Goal: Communication & Community: Answer question/provide support

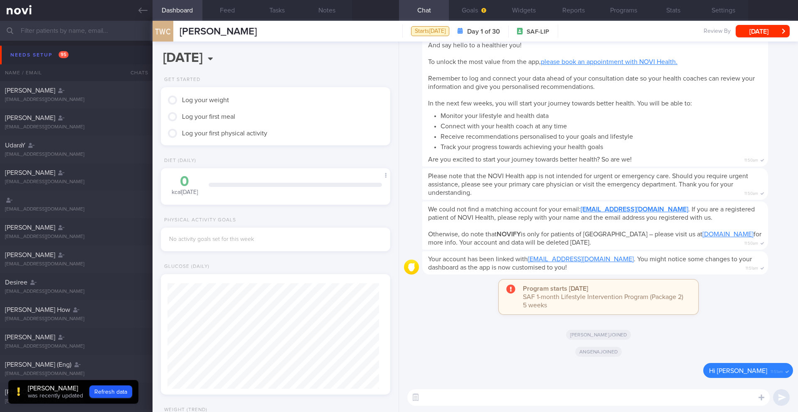
scroll to position [200, 0]
click at [111, 390] on button "Refresh data" at bounding box center [110, 392] width 43 height 12
type input "9ed622042ef74d10903a95c2f222ff1f"
click at [521, 393] on textarea at bounding box center [588, 397] width 362 height 17
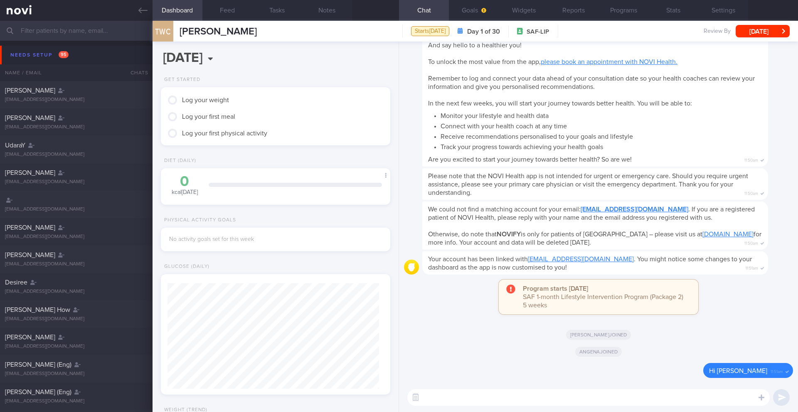
paste textarea "Lo ____, Ip dol s ametcons adipisci elit sed doeiu. Temp inc utla 0 etdol, ma’a…"
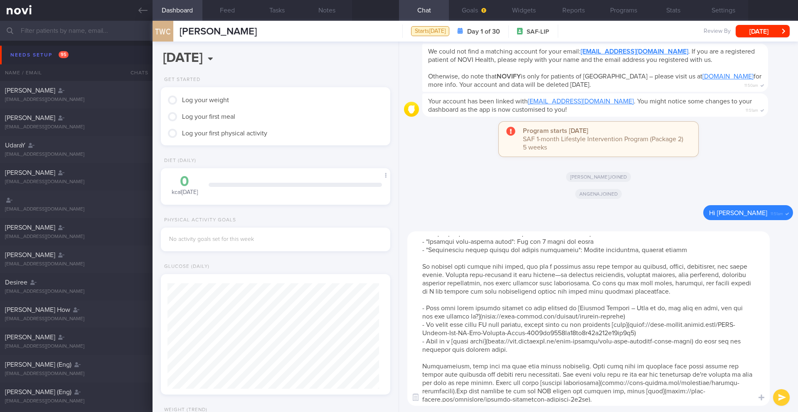
scroll to position [0, 0]
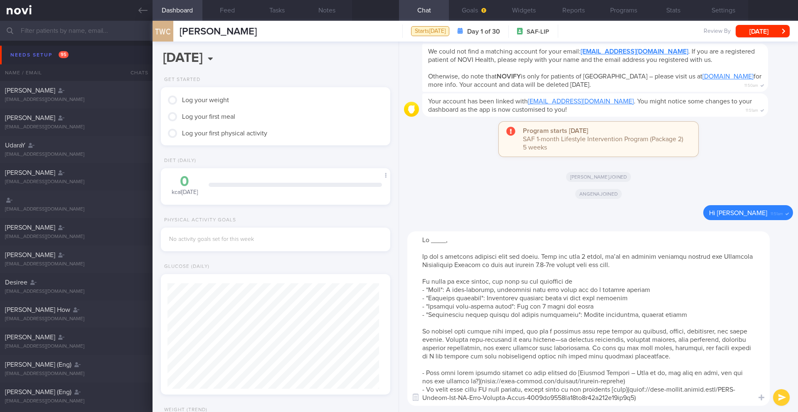
drag, startPoint x: 444, startPoint y: 242, endPoint x: 431, endPoint y: 243, distance: 12.9
click at [431, 243] on textarea at bounding box center [588, 318] width 362 height 175
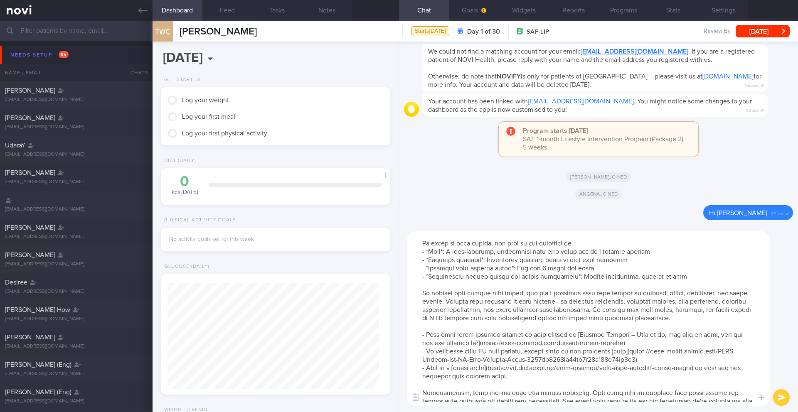
scroll to position [38, 0]
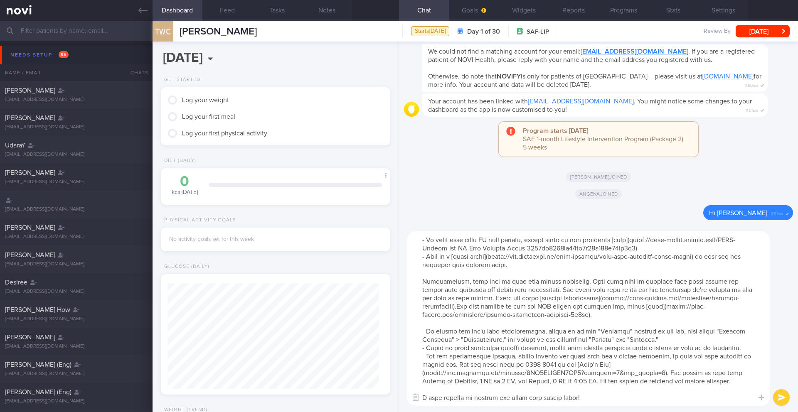
type textarea "Hi Wei Cong, It was a pleasure speaking with you today. Over the next 1 month, …"
click at [785, 398] on button "submit" at bounding box center [781, 397] width 17 height 17
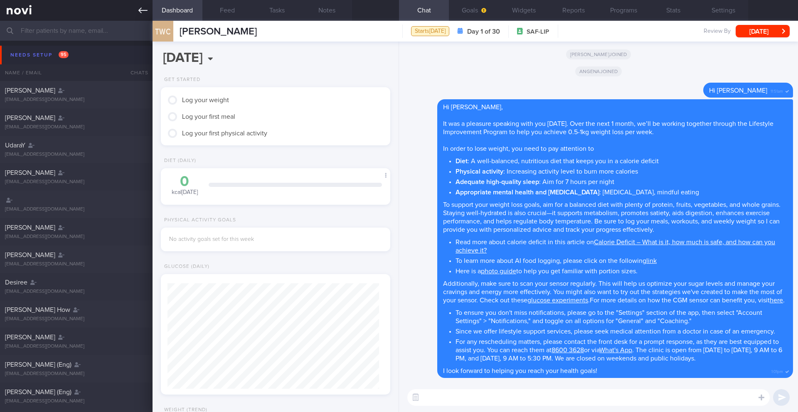
click at [141, 16] on link at bounding box center [76, 10] width 152 height 21
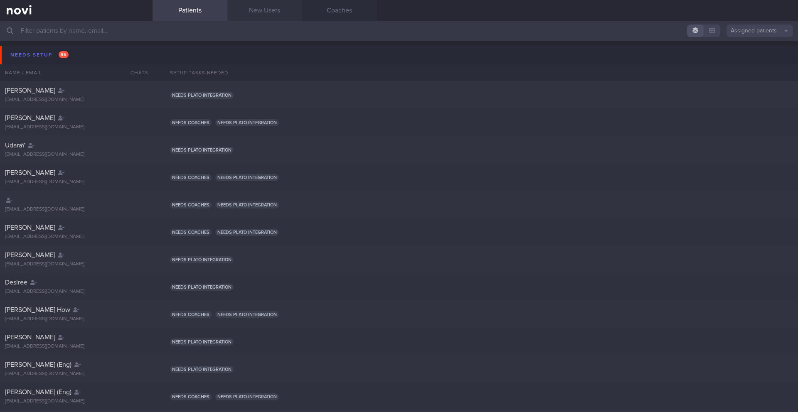
click at [248, 4] on link "New Users" at bounding box center [264, 10] width 75 height 21
drag, startPoint x: 258, startPoint y: 10, endPoint x: 55, endPoint y: 1, distance: 202.9
click at [258, 10] on link "New Users" at bounding box center [264, 10] width 75 height 21
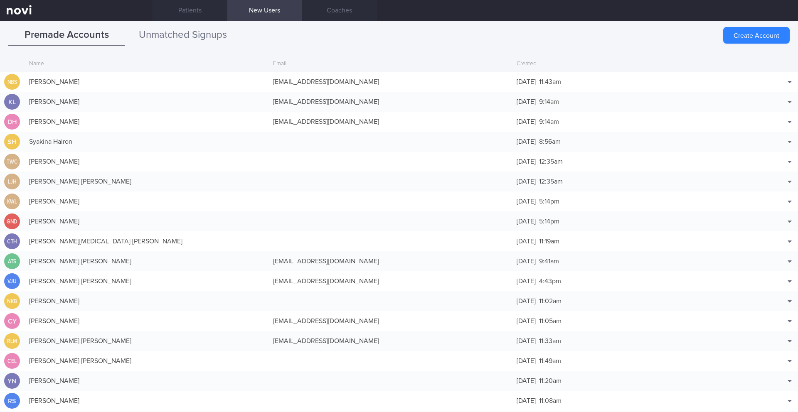
click at [217, 34] on button "Unmatched Signups" at bounding box center [183, 35] width 116 height 21
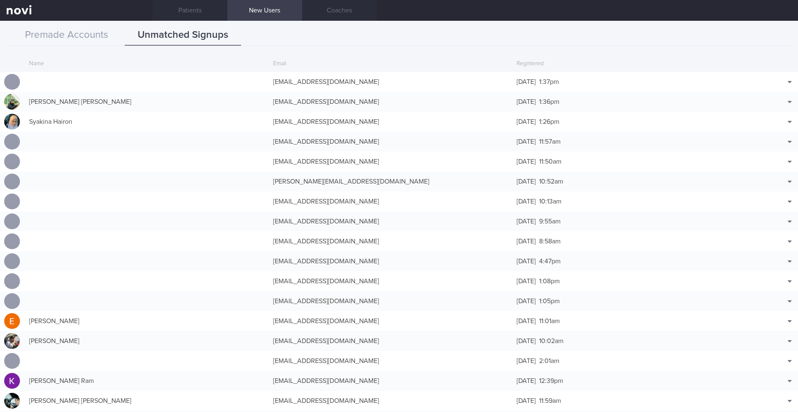
scroll to position [80, 0]
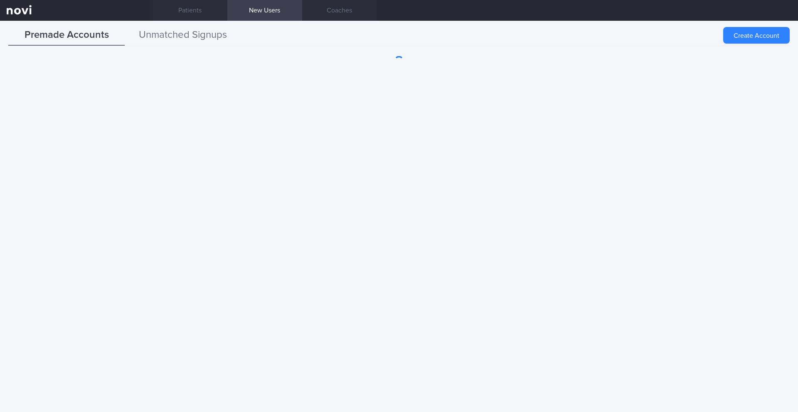
click at [183, 35] on button "Unmatched Signups" at bounding box center [183, 35] width 116 height 21
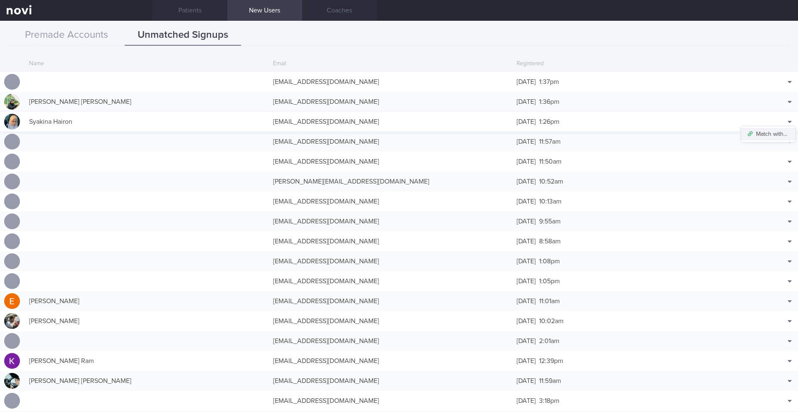
click at [760, 133] on button "Match with..." at bounding box center [768, 134] width 54 height 12
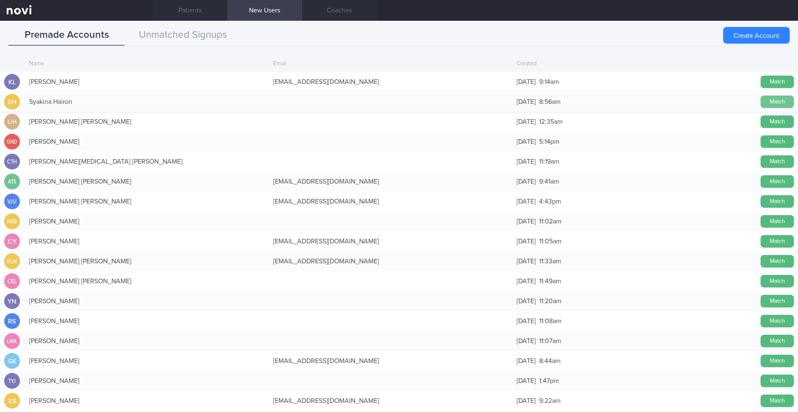
click at [776, 104] on button "Match" at bounding box center [776, 102] width 33 height 12
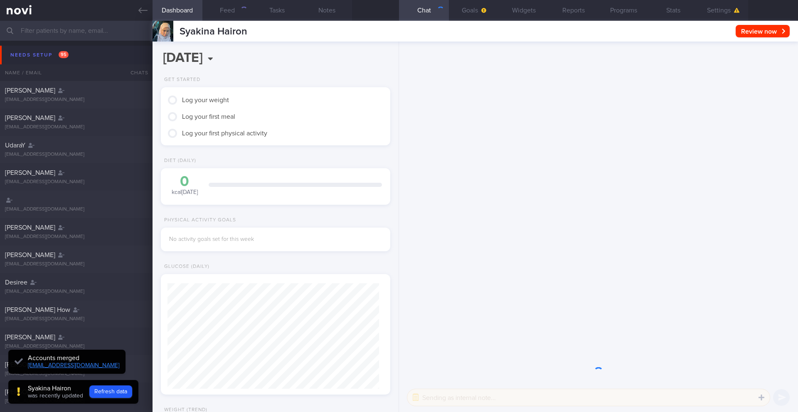
scroll to position [104, 209]
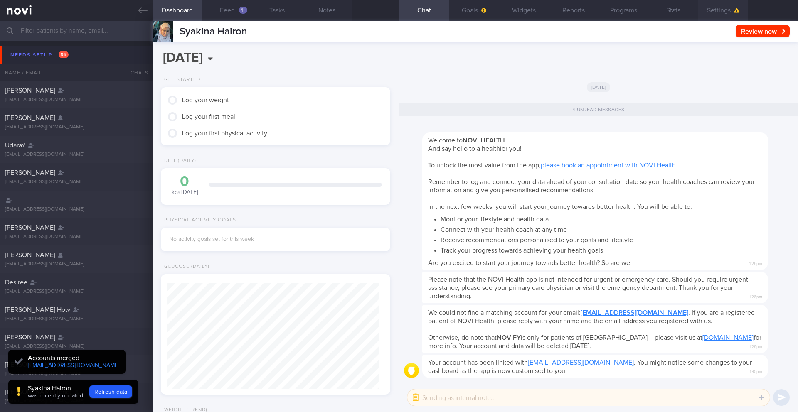
click at [735, 7] on button "Settings" at bounding box center [723, 10] width 50 height 21
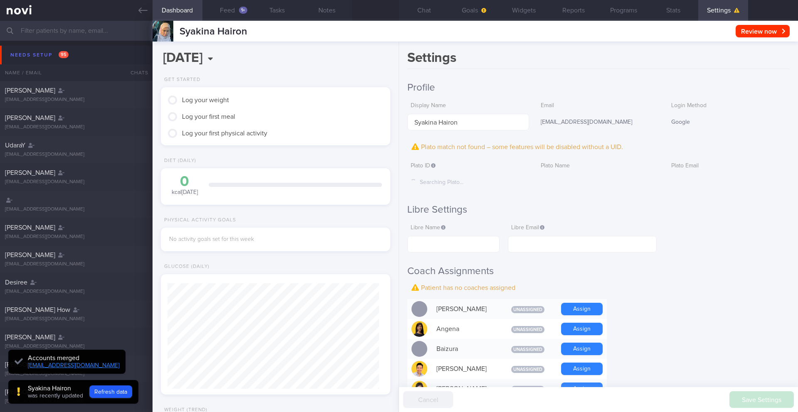
click at [583, 330] on button "Assign" at bounding box center [582, 329] width 42 height 12
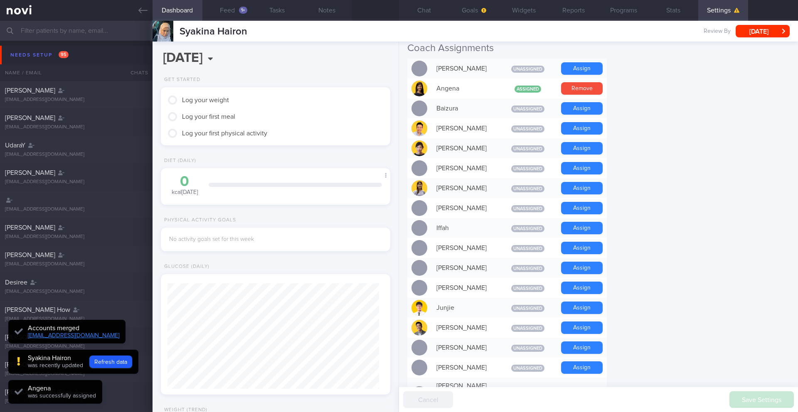
scroll to position [228, 0]
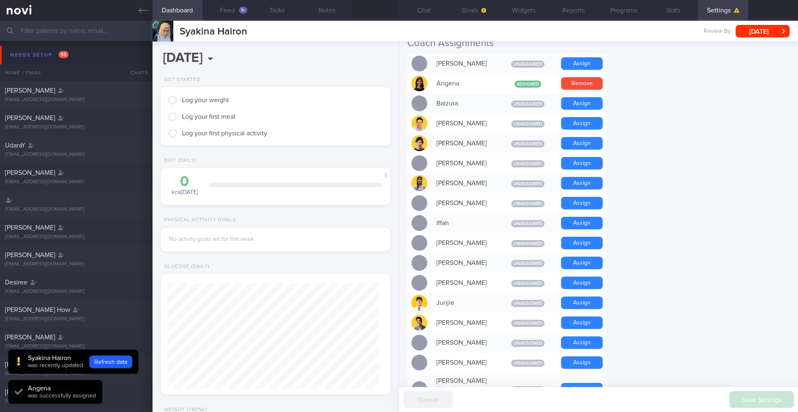
click at [574, 325] on button "Assign" at bounding box center [582, 323] width 42 height 12
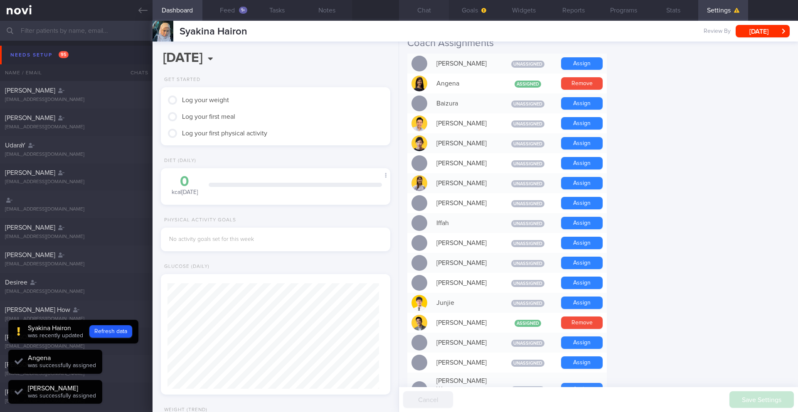
scroll to position [106, 212]
click at [423, 10] on button "Chat" at bounding box center [424, 10] width 50 height 21
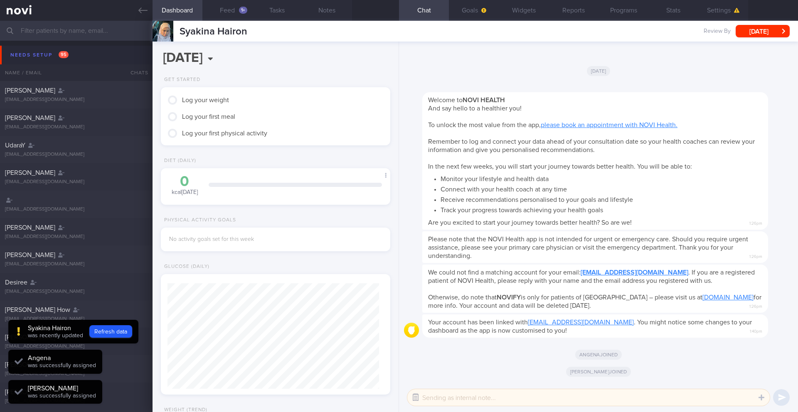
click at [411, 398] on button "button" at bounding box center [415, 397] width 15 height 15
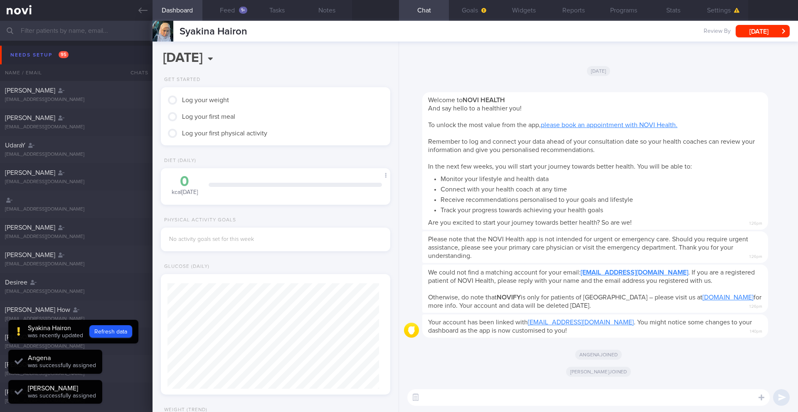
click at [436, 398] on textarea at bounding box center [588, 397] width 362 height 17
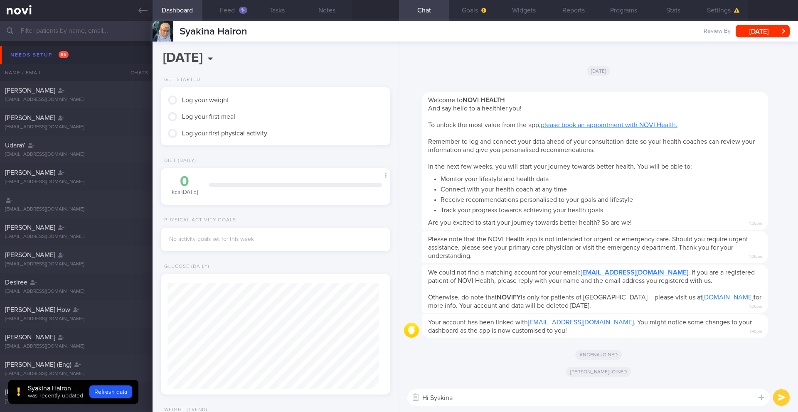
type textarea "Hi [PERSON_NAME]!"
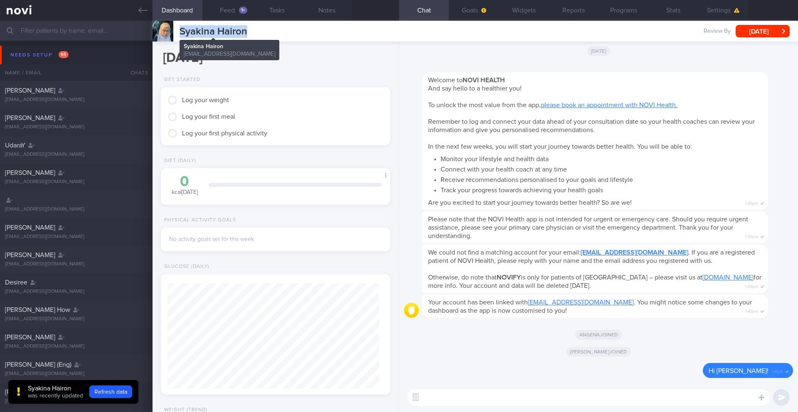
drag, startPoint x: 253, startPoint y: 34, endPoint x: 182, endPoint y: 32, distance: 71.1
click at [182, 32] on div "Syakina Hairon Syakina Hairon [EMAIL_ADDRESS][DOMAIN_NAME] Review By [DATE] Set…" at bounding box center [474, 31] width 645 height 21
copy span "Syakina Hairon"
click at [79, 30] on input "text" at bounding box center [399, 31] width 798 height 20
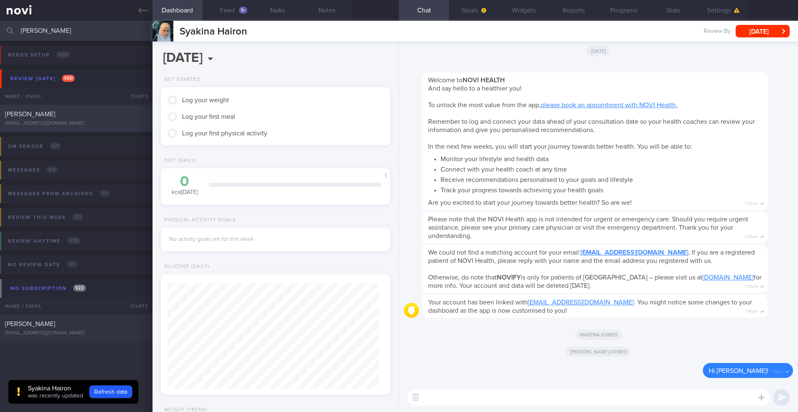
type input "[PERSON_NAME]"
click at [90, 118] on div "[PERSON_NAME] [EMAIL_ADDRESS][DOMAIN_NAME]" at bounding box center [76, 118] width 152 height 17
type input "12/9 SAF LIP"
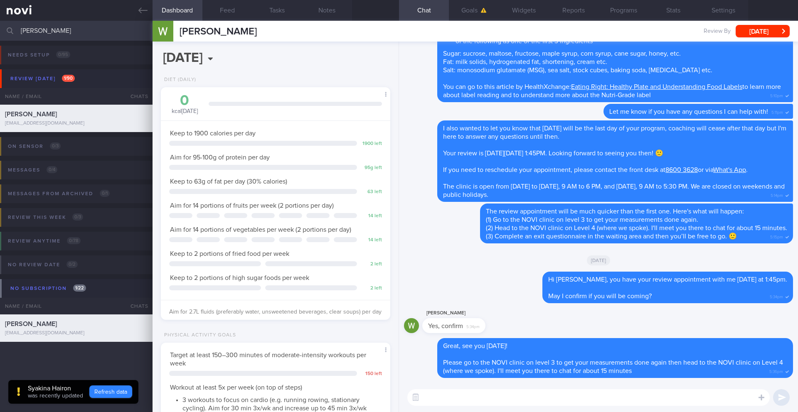
scroll to position [106, 212]
click at [116, 395] on button "Refresh data" at bounding box center [110, 392] width 43 height 12
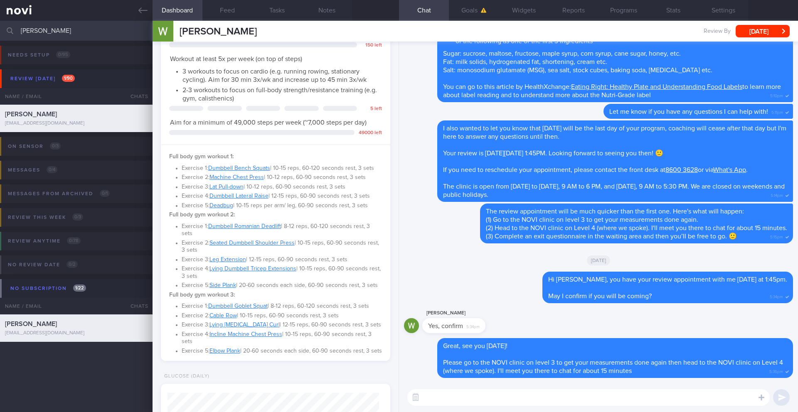
scroll to position [355, 0]
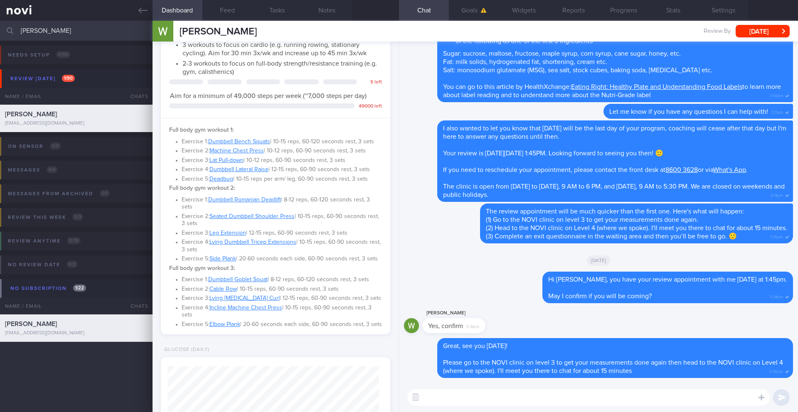
click at [445, 395] on textarea at bounding box center [588, 397] width 362 height 17
click at [413, 397] on button "button" at bounding box center [415, 397] width 15 height 15
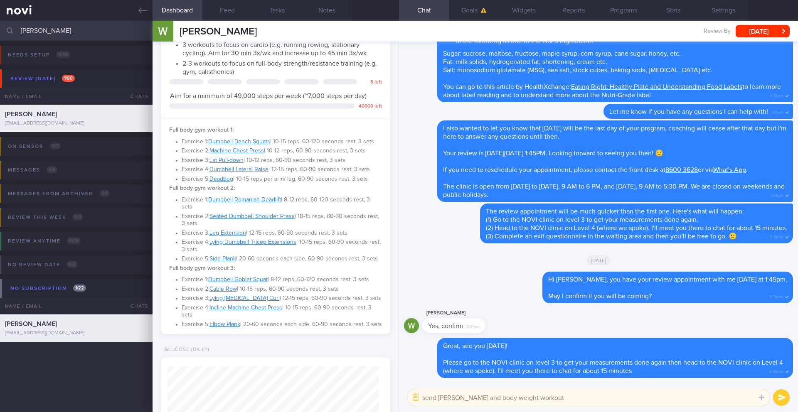
type textarea "send [PERSON_NAME] and body weight workouts"
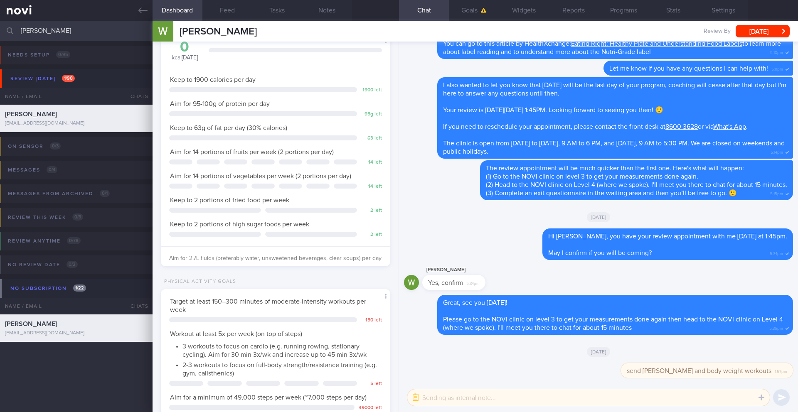
scroll to position [28, 0]
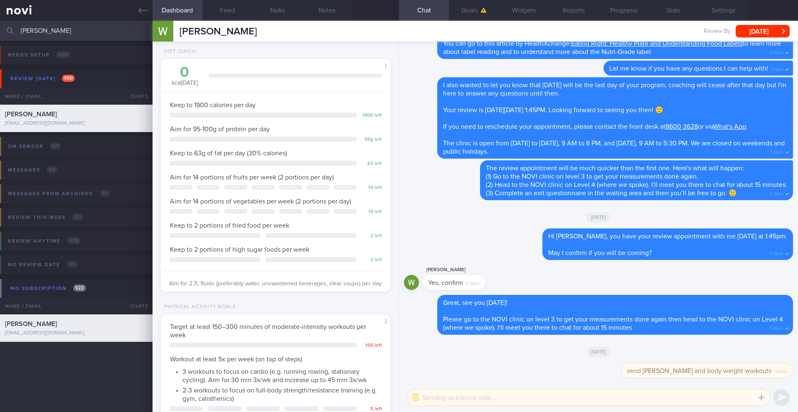
click at [470, 397] on textarea at bounding box center [588, 397] width 362 height 17
type textarea "o"
type textarea "protein powder unflavoured"
click at [787, 398] on button "submit" at bounding box center [781, 397] width 17 height 17
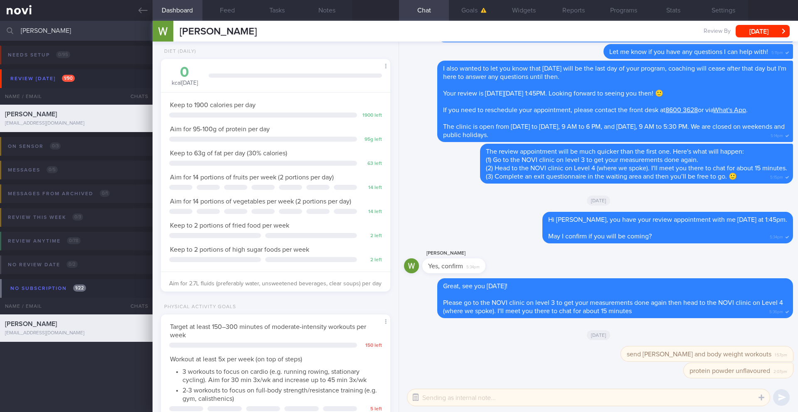
click at [413, 398] on button "button" at bounding box center [415, 397] width 15 height 15
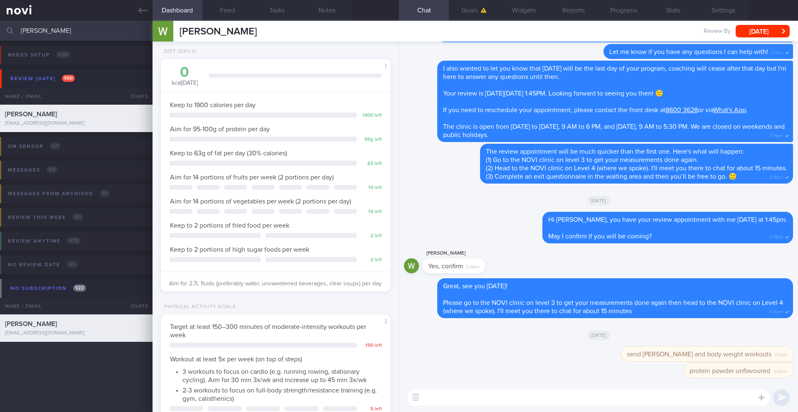
click at [445, 399] on textarea at bounding box center [588, 397] width 362 height 17
paste textarea "[URL][DOMAIN_NAME]"
type textarea "[URL][DOMAIN_NAME]"
click at [783, 398] on button "submit" at bounding box center [781, 397] width 17 height 17
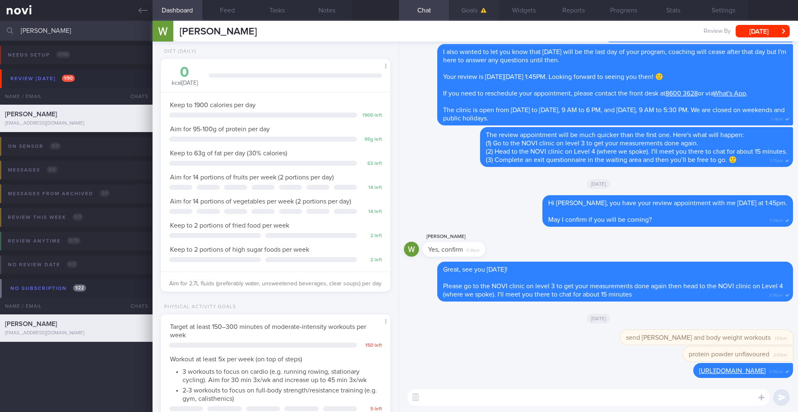
click at [460, 10] on button "Goals" at bounding box center [474, 10] width 50 height 21
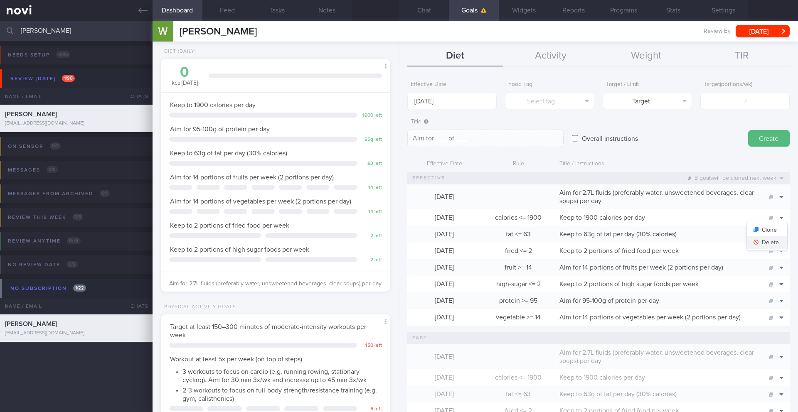
click at [772, 242] on button "Delete" at bounding box center [767, 242] width 40 height 12
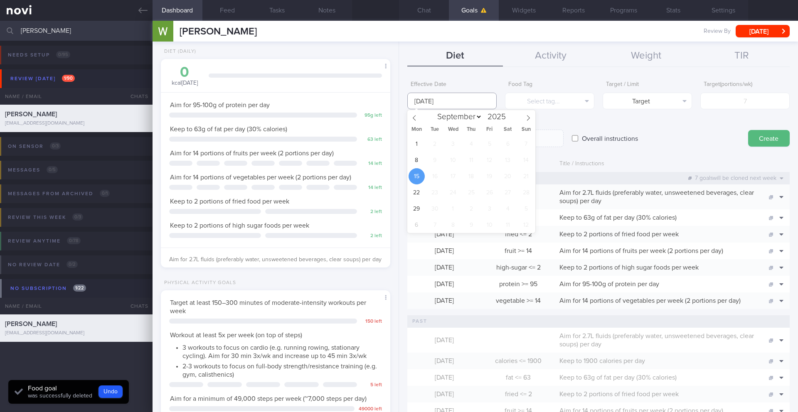
click at [446, 104] on input "[DATE]" at bounding box center [451, 101] width 89 height 17
click at [417, 163] on span "8" at bounding box center [416, 160] width 16 height 16
type input "[DATE]"
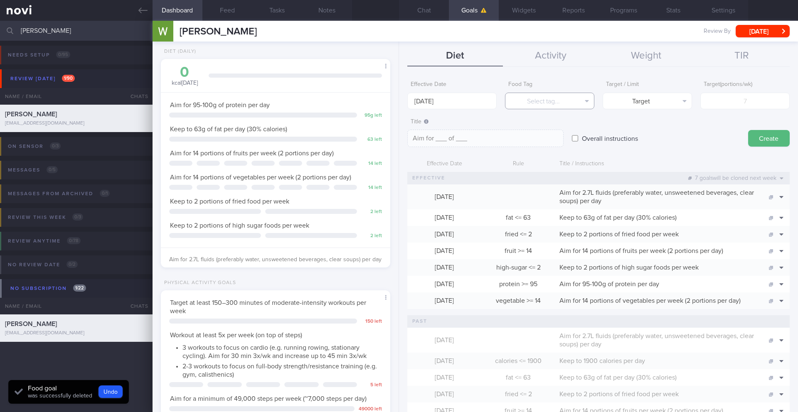
click at [550, 103] on button "Select tag..." at bounding box center [549, 101] width 89 height 17
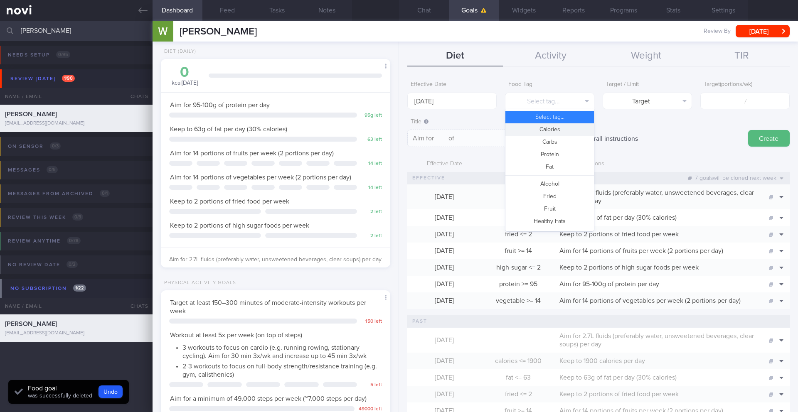
click at [546, 131] on button "Calories" at bounding box center [549, 129] width 89 height 12
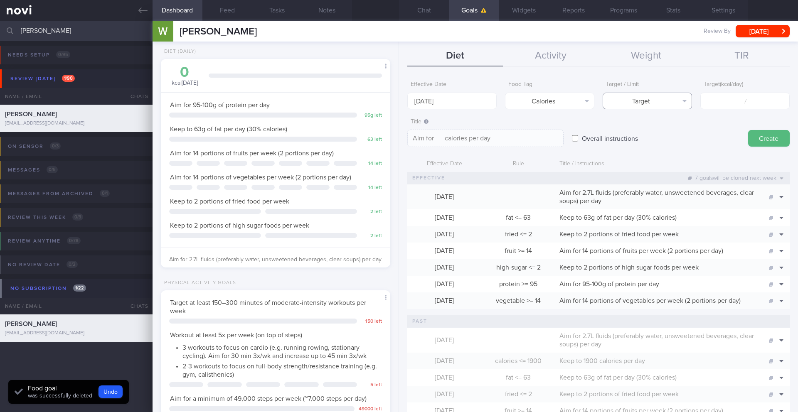
click at [676, 101] on button "Target" at bounding box center [646, 101] width 89 height 17
click at [667, 128] on button "Limit" at bounding box center [647, 129] width 89 height 12
type textarea "Keep to __ calories per day"
click at [725, 107] on input "number" at bounding box center [744, 101] width 89 height 17
type input "1"
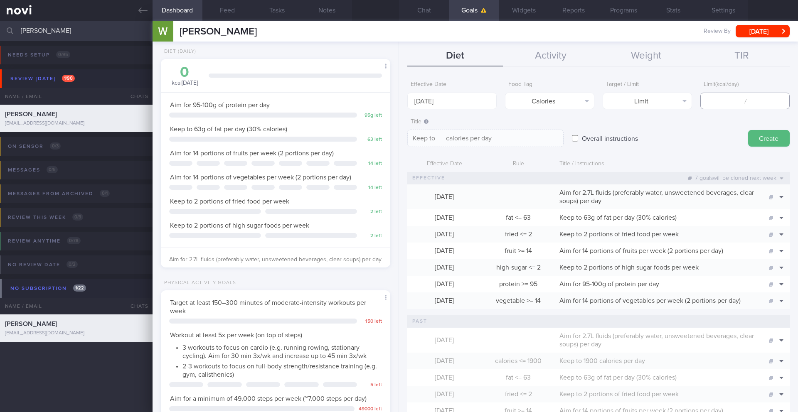
type textarea "Keep to 1 calories per day"
type input "18"
type textarea "Keep to 18 calories per day"
type input "180"
type textarea "Keep to 180 calories per day"
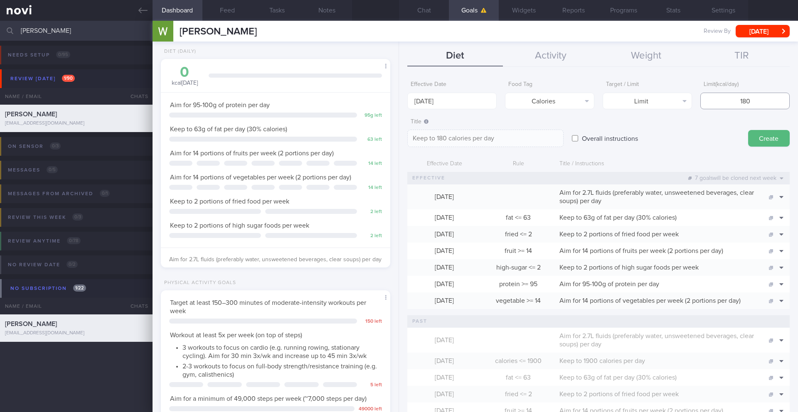
type input "1800"
type textarea "Keep to 1800 calories per day"
type input "1800"
click at [437, 139] on textarea "Keep to 1800 calories per day" at bounding box center [485, 138] width 156 height 17
type textarea "Keep to [DATE]-[DATE] calories per day"
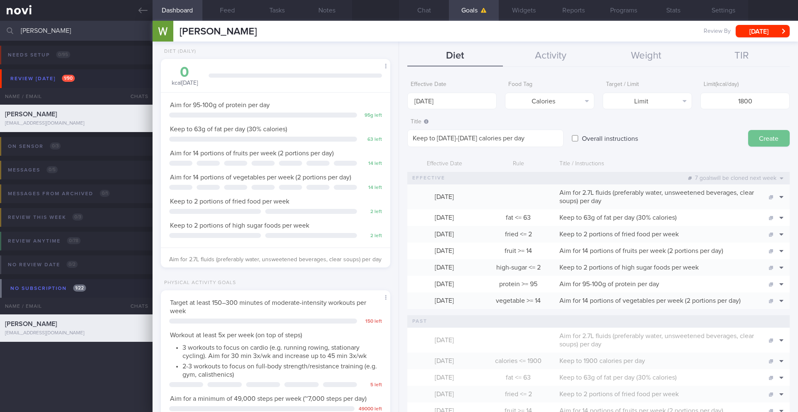
click at [750, 138] on button "Create" at bounding box center [769, 138] width 42 height 17
type input "[DATE]"
type textarea "Aim for ___ of ___"
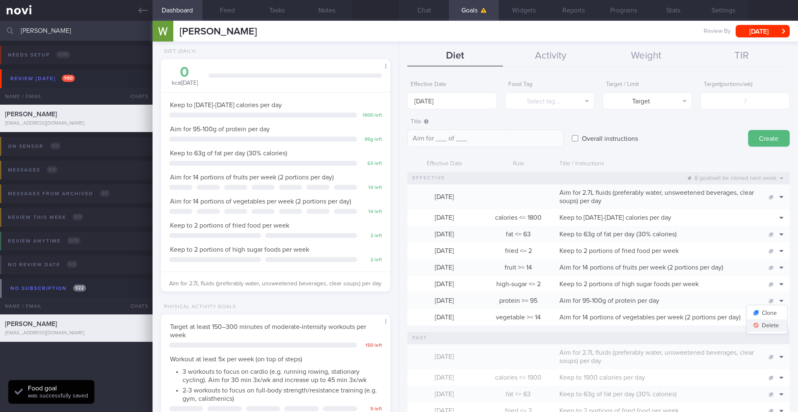
click at [775, 323] on button "Delete" at bounding box center [767, 326] width 40 height 12
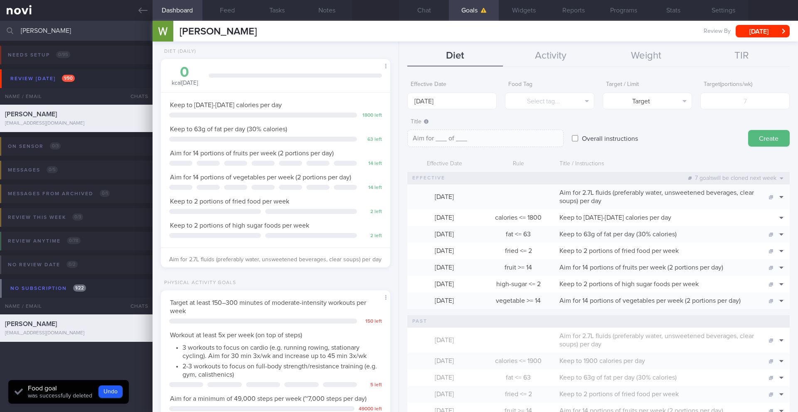
click at [456, 105] on body "You are offline! Some functionality will be unavailable Patients New Users Coac…" at bounding box center [399, 206] width 798 height 412
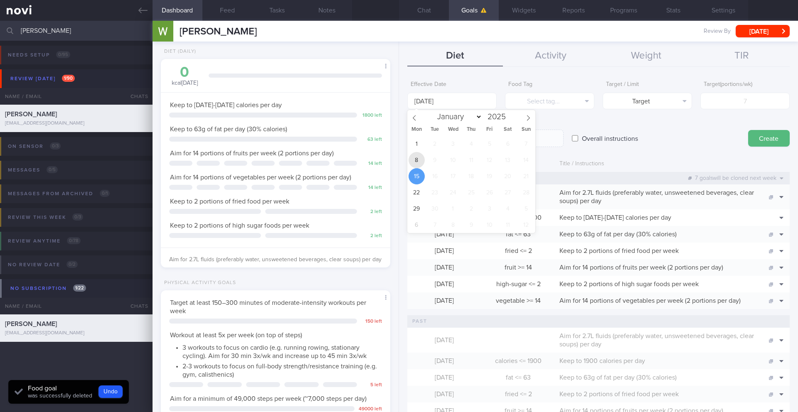
click at [418, 158] on span "8" at bounding box center [416, 160] width 16 height 16
type input "[DATE]"
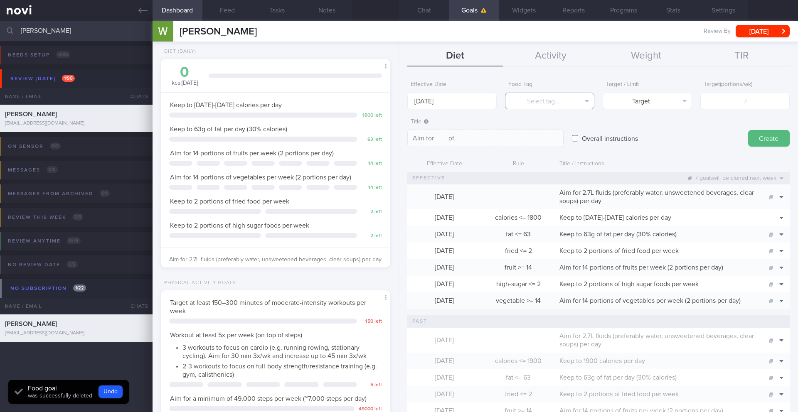
click at [526, 105] on button "Select tag..." at bounding box center [549, 101] width 89 height 17
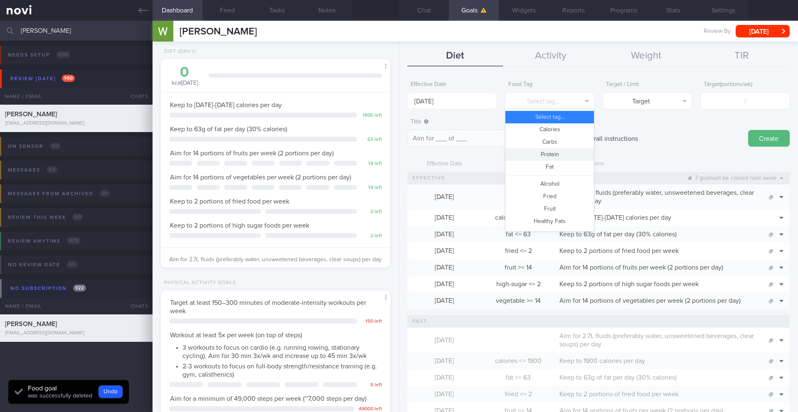
click at [539, 157] on div "Select tag... Calories Carbs Protein Fat Alcohol Fried Fruit Healthy Fats High …" at bounding box center [549, 170] width 89 height 123
click at [539, 157] on button "Protein" at bounding box center [549, 154] width 89 height 12
type textarea "Aim for __g of protein per day"
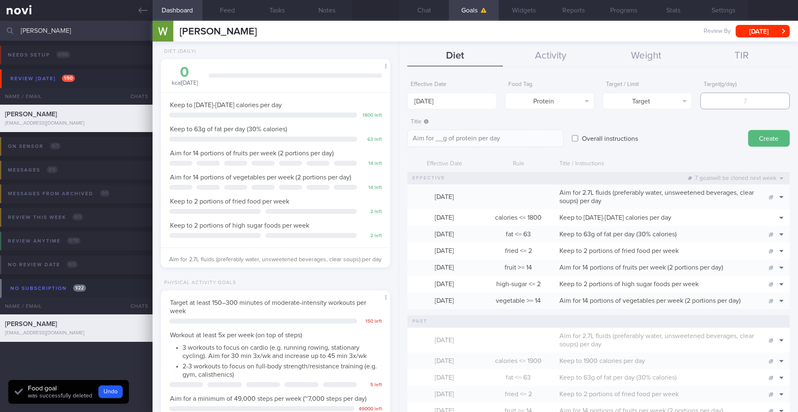
click at [724, 100] on input "number" at bounding box center [744, 101] width 89 height 17
type input "9"
type textarea "Aim for 9g of protein per day"
type input "90"
type textarea "Aim for 90g of protein per day"
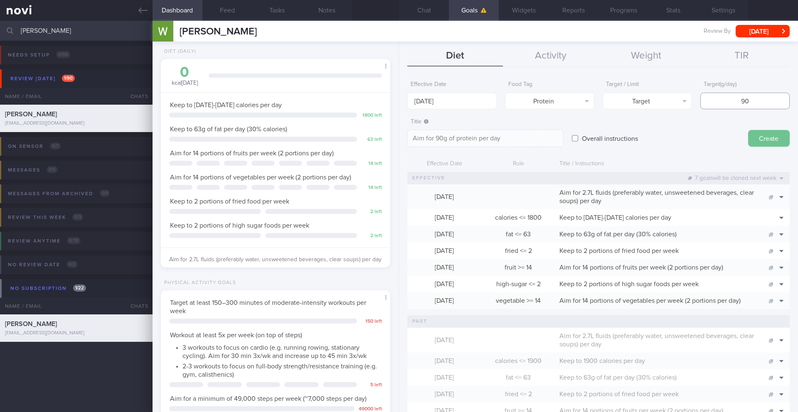
type input "90"
click at [760, 131] on button "Create" at bounding box center [769, 138] width 42 height 17
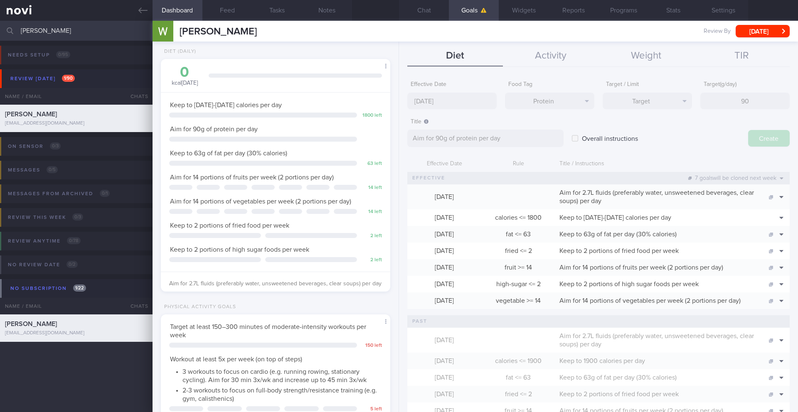
type input "[DATE]"
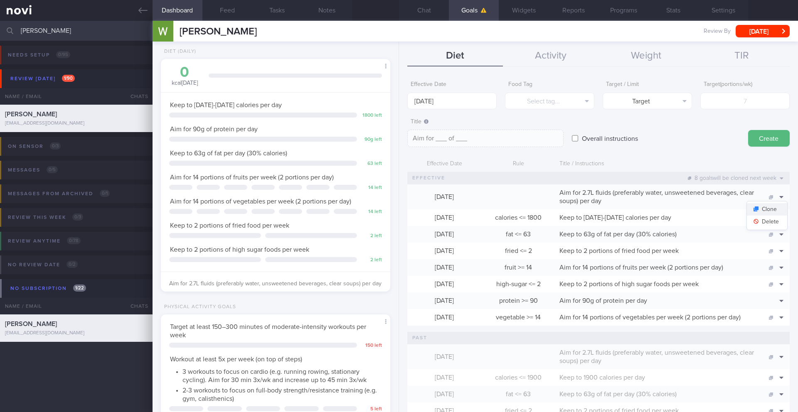
click at [772, 211] on button "Clone" at bounding box center [767, 209] width 40 height 12
type textarea "Aim for 2.7L fluids (preferably water, unsweetened beverages, clear soups) per …"
checkbox input "true"
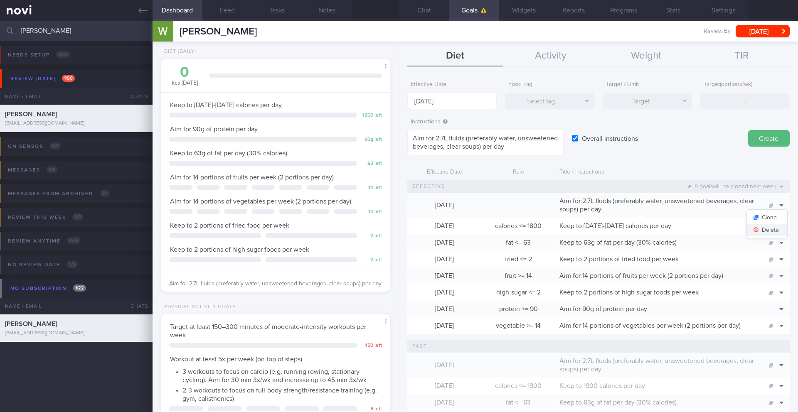
click at [771, 228] on button "Delete" at bounding box center [767, 230] width 40 height 12
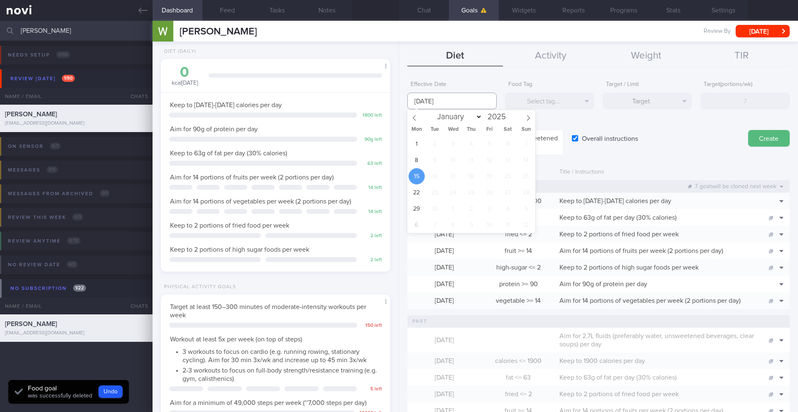
click at [458, 104] on input "[DATE]" at bounding box center [451, 101] width 89 height 17
click at [417, 162] on span "8" at bounding box center [416, 160] width 16 height 16
type input "[DATE]"
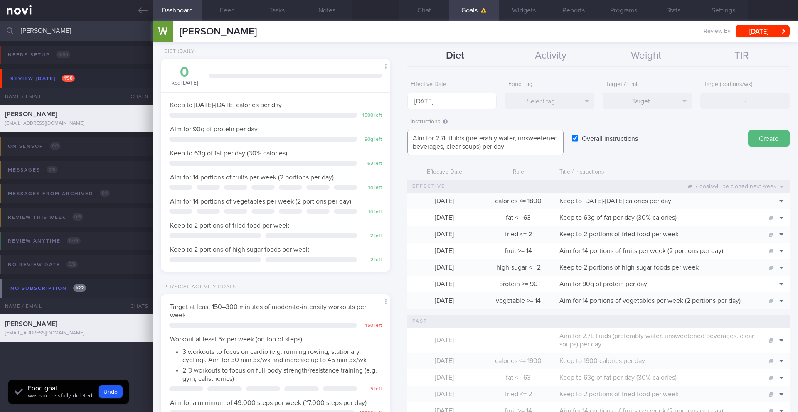
click at [443, 138] on textarea "Aim for 2.7L fluids (preferably water, unsweetened beverages, clear soups) per …" at bounding box center [485, 143] width 156 height 26
type textarea "Aim for 2.5L fluids (preferably water, unsweetened beverages, clear soups) per …"
click at [751, 136] on button "Create" at bounding box center [769, 138] width 42 height 17
type input "[DATE]"
type textarea "Aim for ___ of ___"
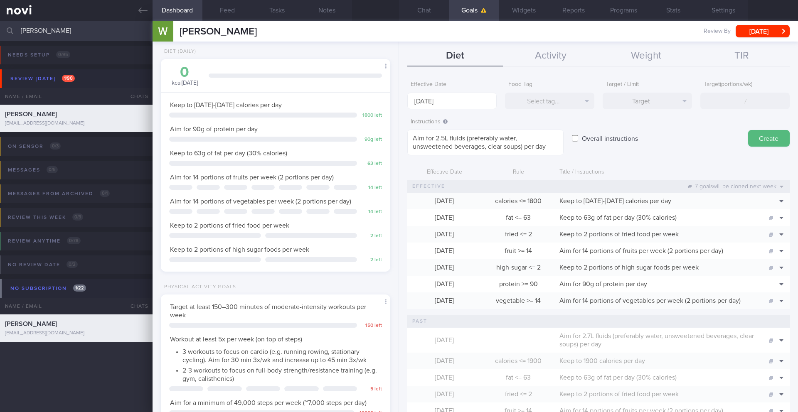
checkbox input "false"
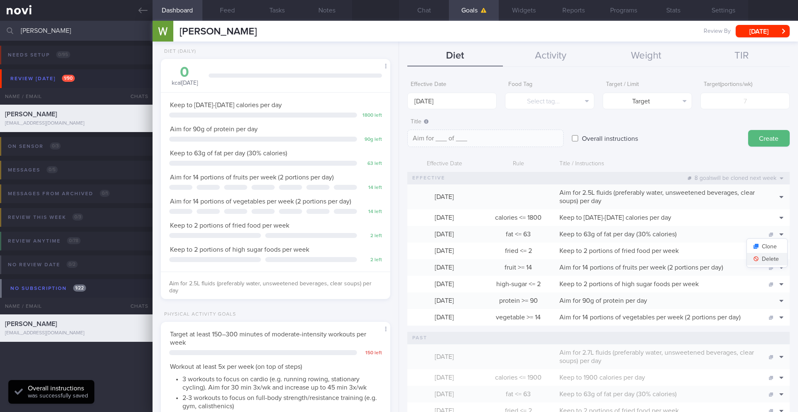
click at [765, 258] on button "Delete" at bounding box center [767, 259] width 40 height 12
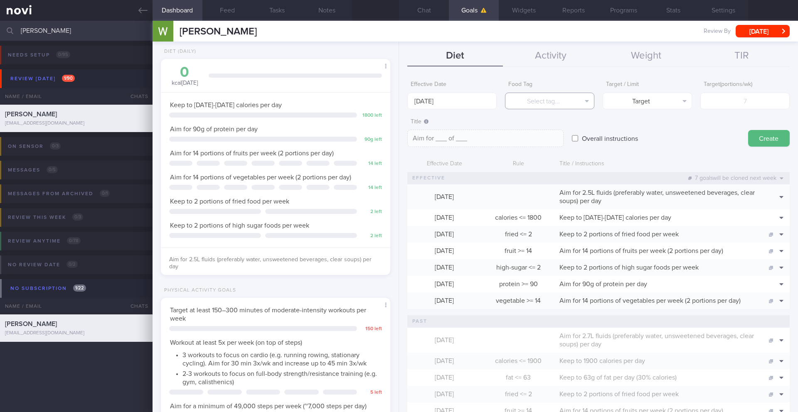
click at [547, 101] on button "Select tag..." at bounding box center [549, 101] width 89 height 17
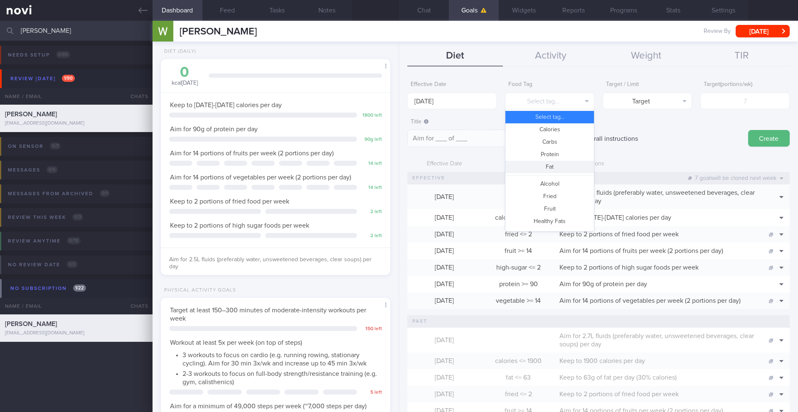
click at [550, 165] on button "Fat" at bounding box center [549, 167] width 89 height 12
type textarea "Aim for __g of fat per day"
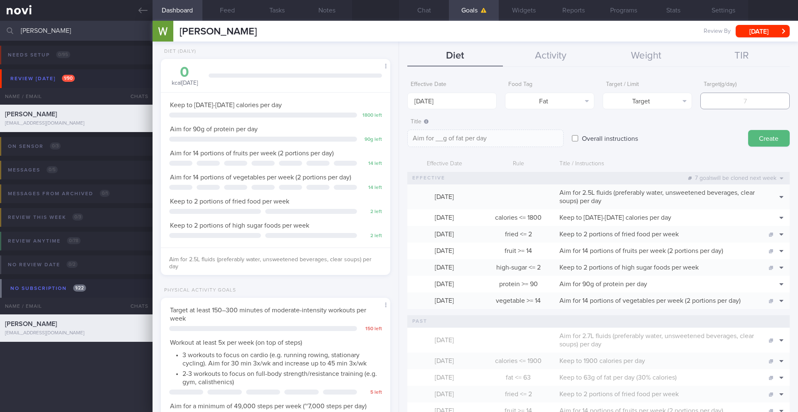
click at [729, 102] on input "number" at bounding box center [744, 101] width 89 height 17
type input "6"
type textarea "Aim for 6g of fat per day"
type input "60"
type textarea "Aim for 60g of fat per day"
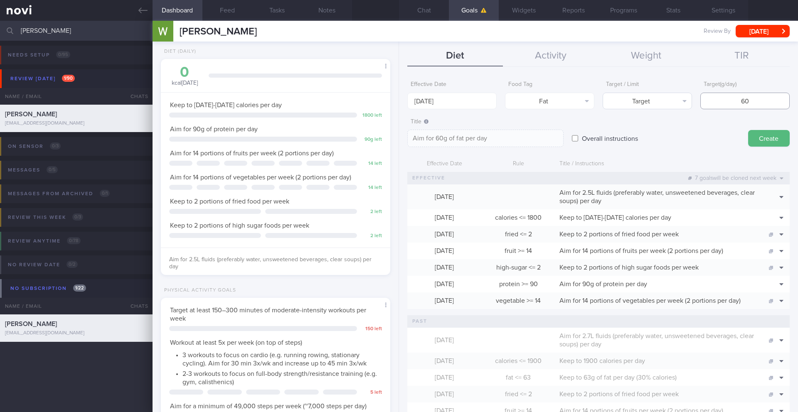
type input "60"
click at [656, 105] on button "Target" at bounding box center [646, 101] width 89 height 17
click at [653, 128] on button "Limit" at bounding box center [647, 129] width 89 height 12
type textarea "Keep to 60g of fat per day"
click at [756, 133] on button "Create" at bounding box center [769, 138] width 42 height 17
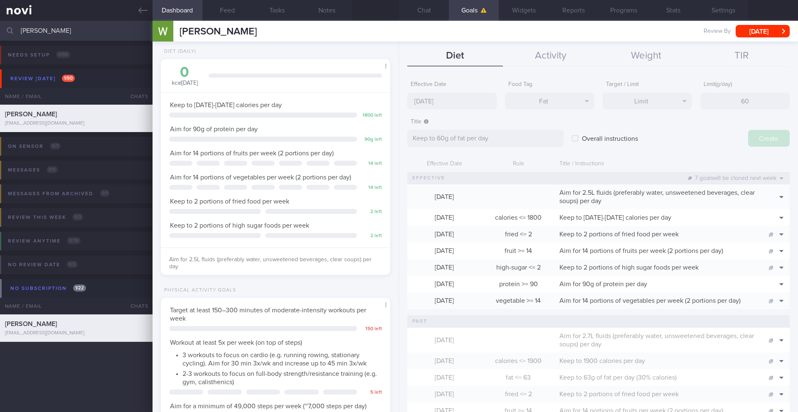
type textarea "Aim for ___ of ___"
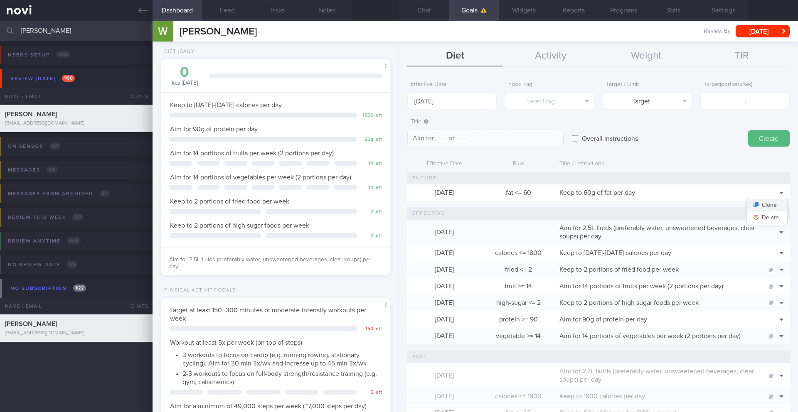
click at [770, 205] on button "Clone" at bounding box center [767, 205] width 40 height 12
type input "60"
type textarea "Keep to 60g of fat per day"
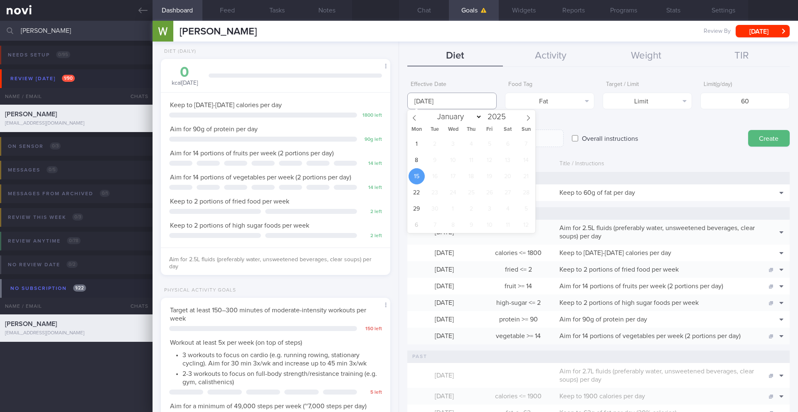
click at [439, 101] on input "[DATE]" at bounding box center [451, 101] width 89 height 17
click at [418, 163] on span "8" at bounding box center [416, 160] width 16 height 16
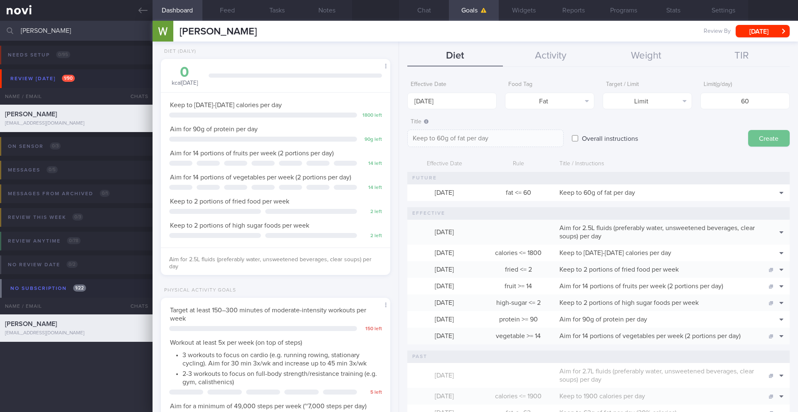
click at [766, 138] on button "Create" at bounding box center [769, 138] width 42 height 17
type input "[DATE]"
type textarea "Aim for ___ of ___"
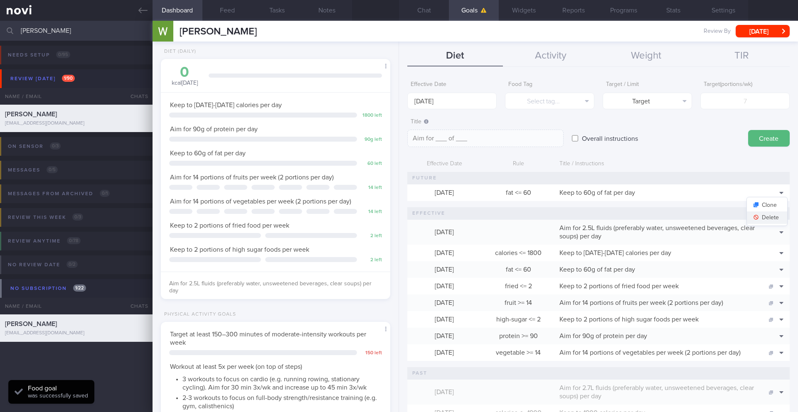
click at [770, 216] on button "Delete" at bounding box center [767, 217] width 40 height 12
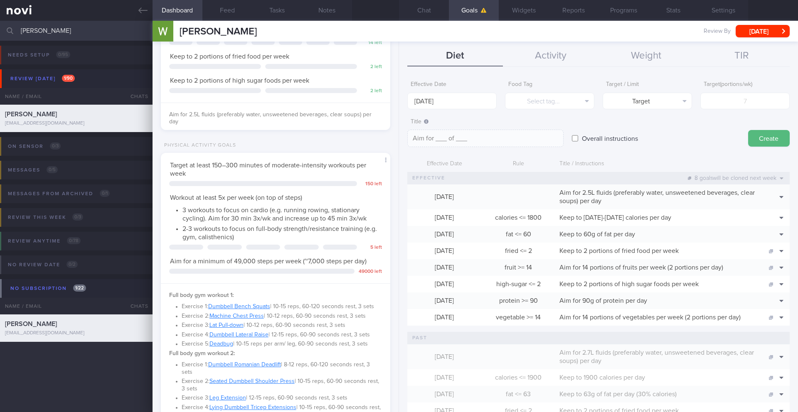
scroll to position [217, 0]
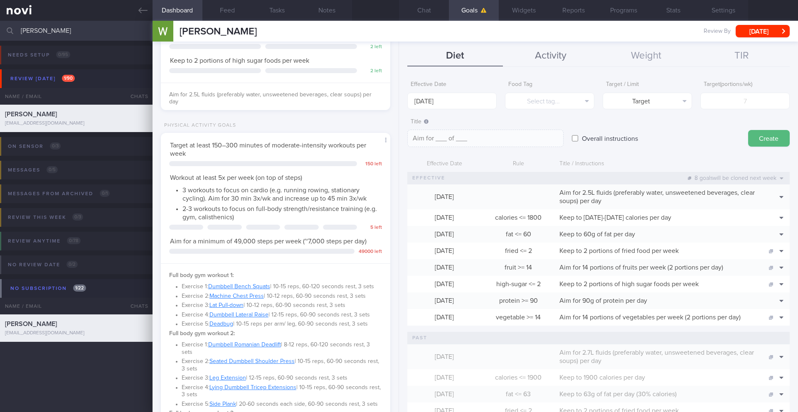
click at [557, 53] on button "Activity" at bounding box center [551, 56] width 96 height 21
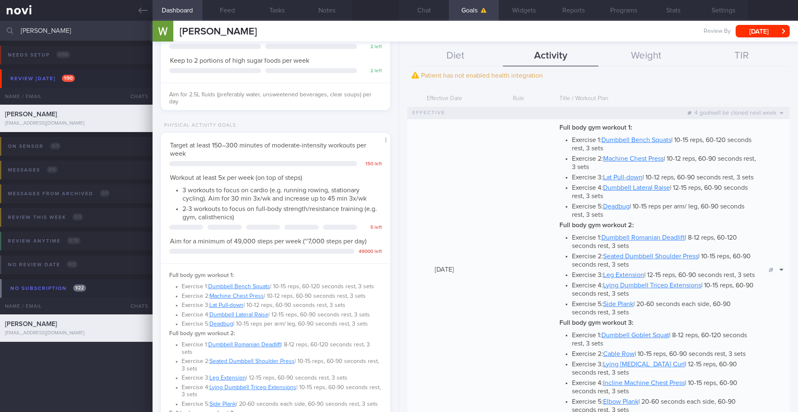
scroll to position [91, 0]
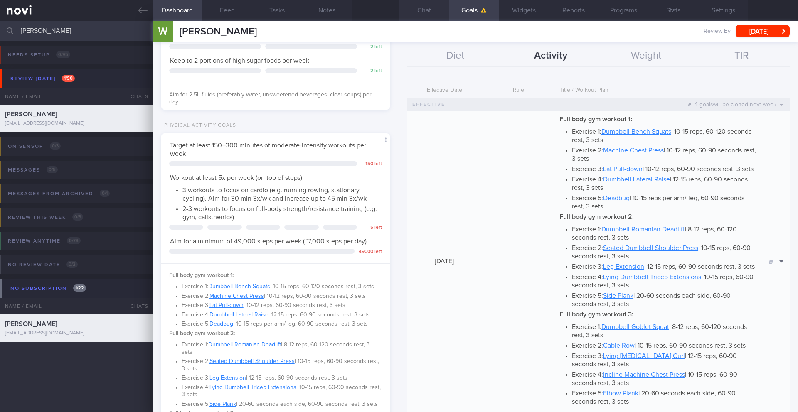
click at [426, 16] on button "Chat" at bounding box center [424, 10] width 50 height 21
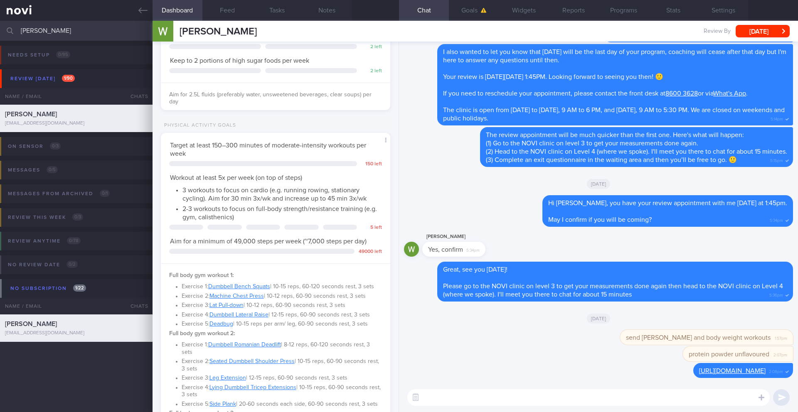
paste textarea "**YouTube dumbbell workout videos. Most of them are about 30 mins long** [Begin…"
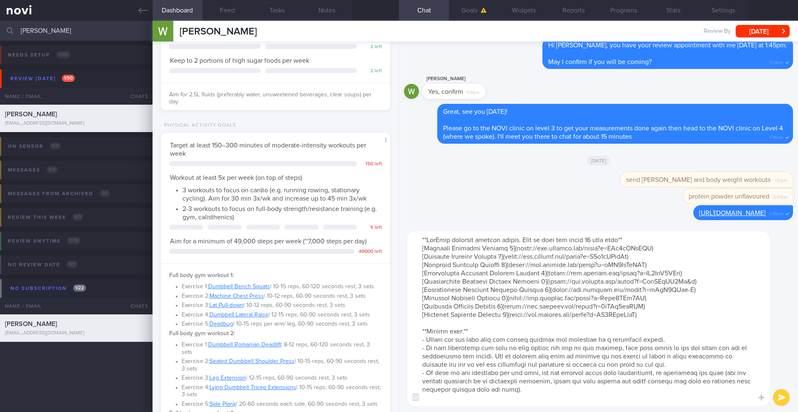
click at [413, 268] on textarea at bounding box center [588, 318] width 362 height 175
click at [415, 273] on textarea at bounding box center [588, 318] width 362 height 175
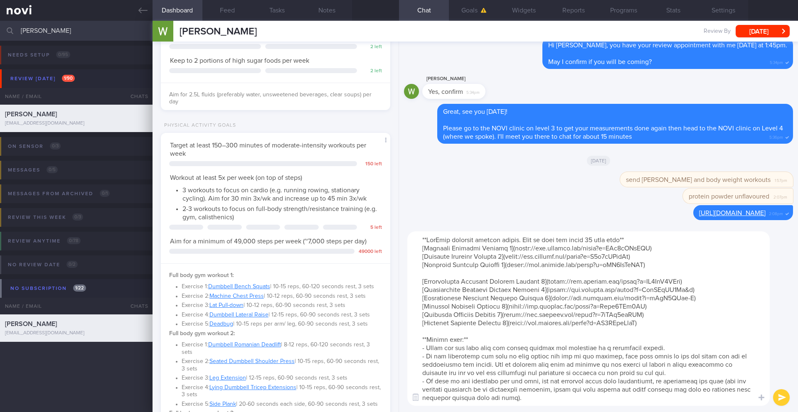
drag, startPoint x: 420, startPoint y: 310, endPoint x: 689, endPoint y: 330, distance: 270.0
click at [689, 330] on textarea at bounding box center [588, 318] width 362 height 175
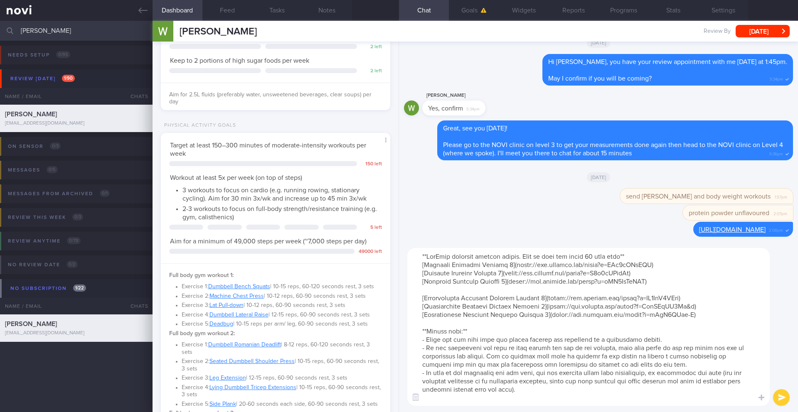
type textarea "**YouTube dumbbell workout videos. Most of them are about 30 mins long** [Begin…"
click at [782, 394] on button "submit" at bounding box center [781, 397] width 17 height 17
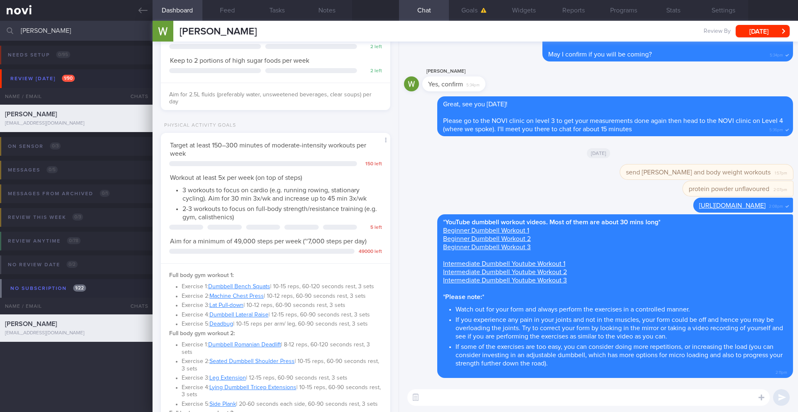
paste textarea "**Bodyweight Workouts** Juice and Toya [10 Minute Full Body Daily NO EXCUSE Wor…"
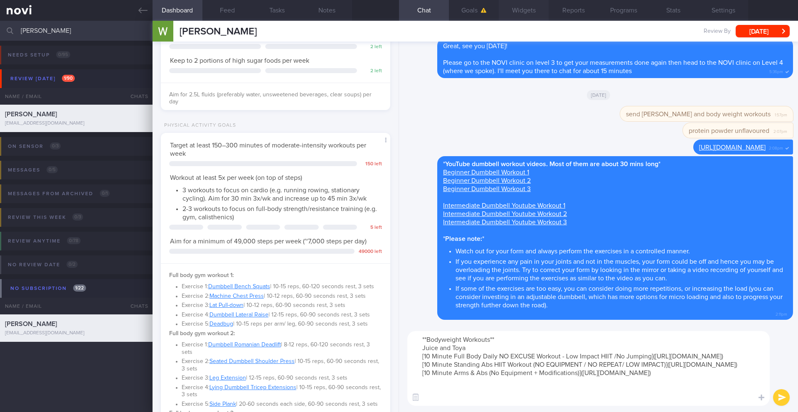
type textarea "**Bodyweight Workouts** Juice and Toya [10 Minute Full Body Daily NO EXCUSE Wor…"
click at [776, 399] on button "submit" at bounding box center [781, 397] width 17 height 17
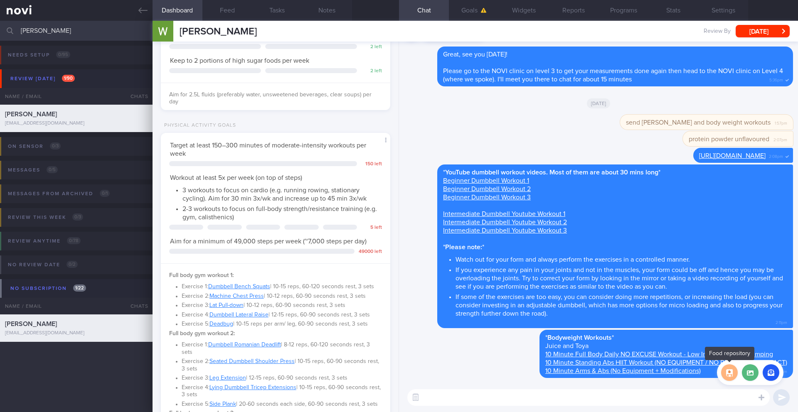
click at [734, 372] on button "button" at bounding box center [729, 372] width 17 height 17
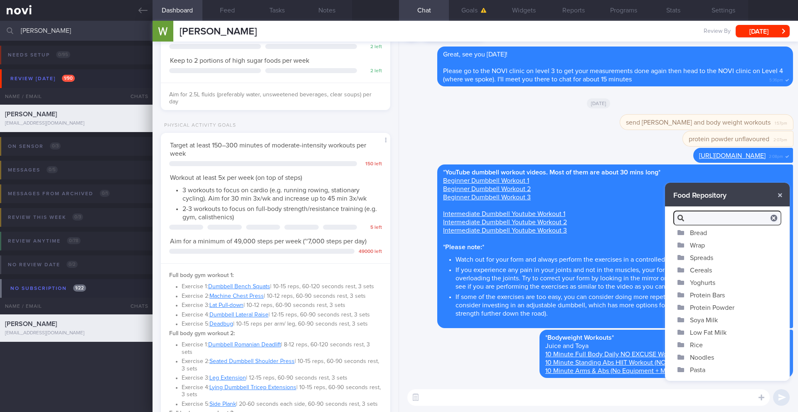
click at [708, 307] on button "Protein Powder" at bounding box center [727, 307] width 125 height 12
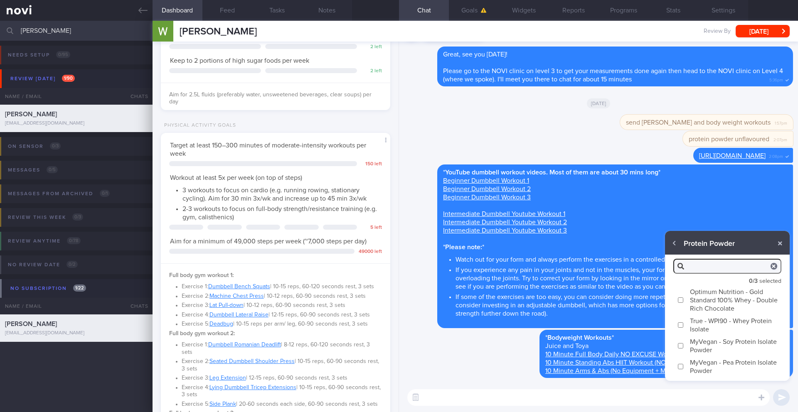
paste textarea "[Impact Whey Isolate Powder]([URL][DOMAIN_NAME]) - Can also be found on Shopee …"
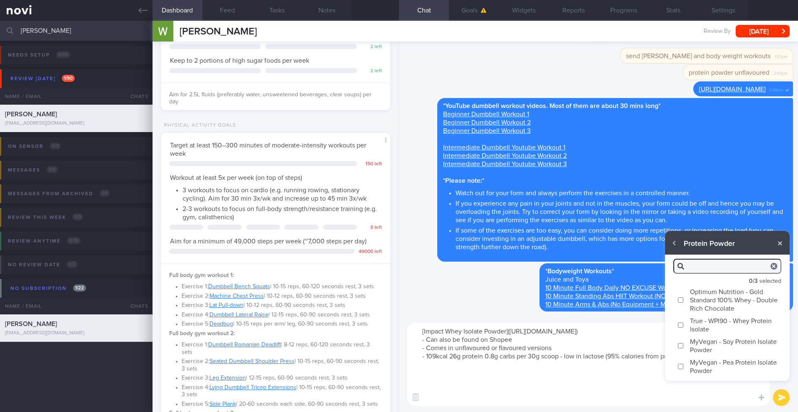
click at [623, 401] on textarea "[Impact Whey Isolate Powder]([URL][DOMAIN_NAME]) - Can also be found on Shopee …" at bounding box center [588, 364] width 362 height 83
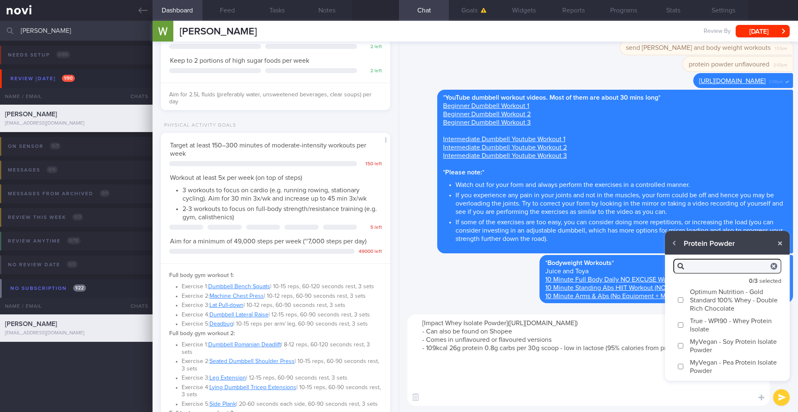
paste textarea "[Klean ATHLETE Klean Isolate - Whey Protein Isolate]([URL][DOMAIN_NAME]) - Unfl…"
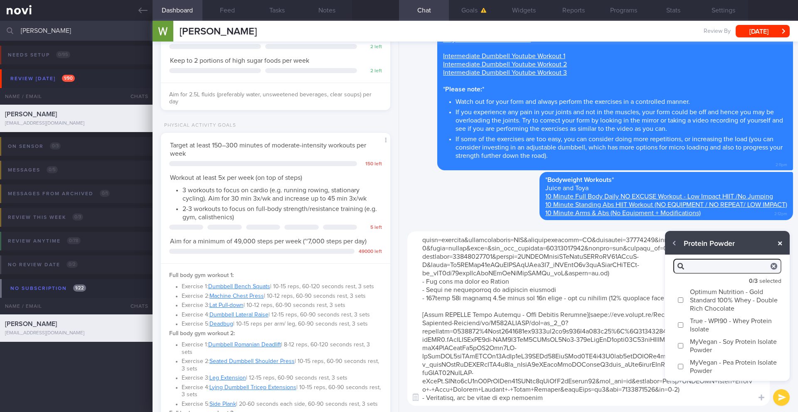
type textarea "[Impact Whey Isolate Powder]([URL][DOMAIN_NAME]) - Can also be found on Shopee …"
click at [779, 239] on button "button" at bounding box center [779, 243] width 15 height 15
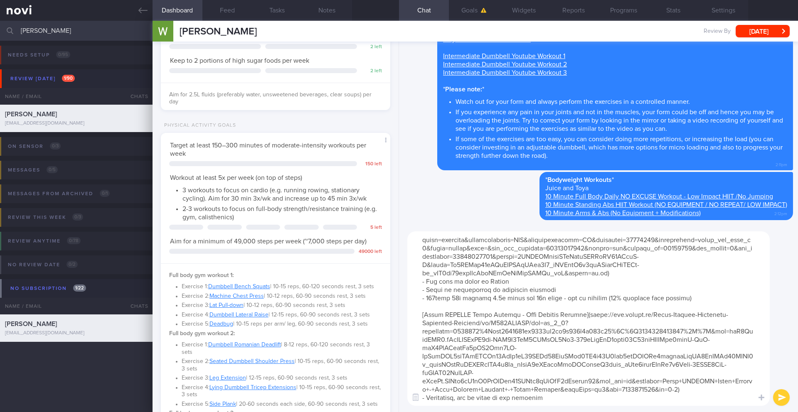
click at [780, 401] on button "submit" at bounding box center [781, 397] width 17 height 17
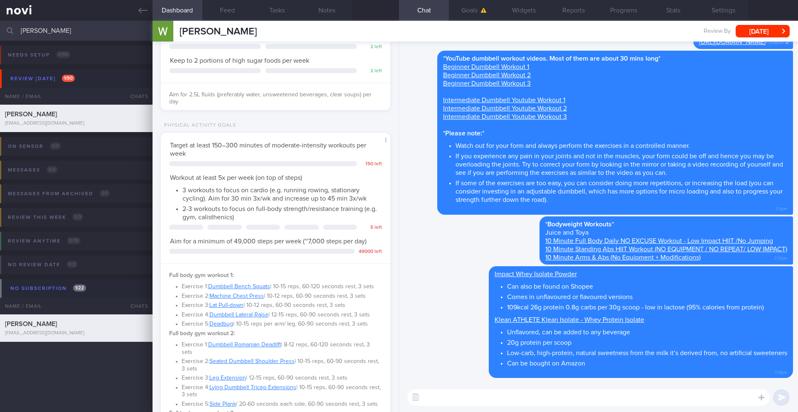
scroll to position [0, 0]
paste textarea "Hi _____, Keep up the great work with all the positive changes you've made, and…"
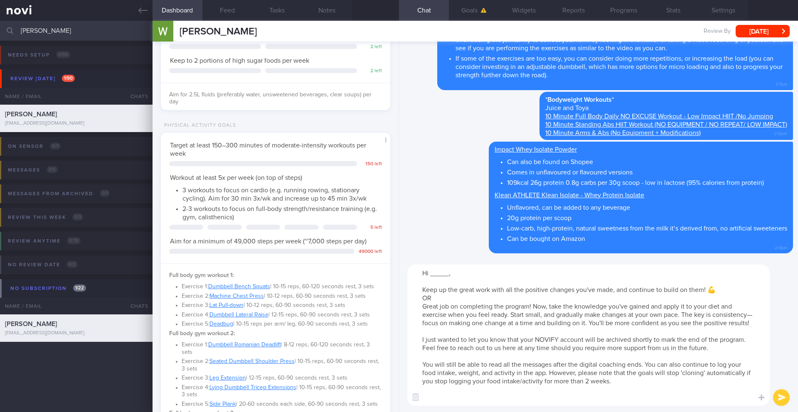
drag, startPoint x: 484, startPoint y: 327, endPoint x: 418, endPoint y: 292, distance: 74.0
click at [418, 292] on textarea "Hi _____, Keep up the great work with all the positive changes you've made, and…" at bounding box center [588, 335] width 362 height 141
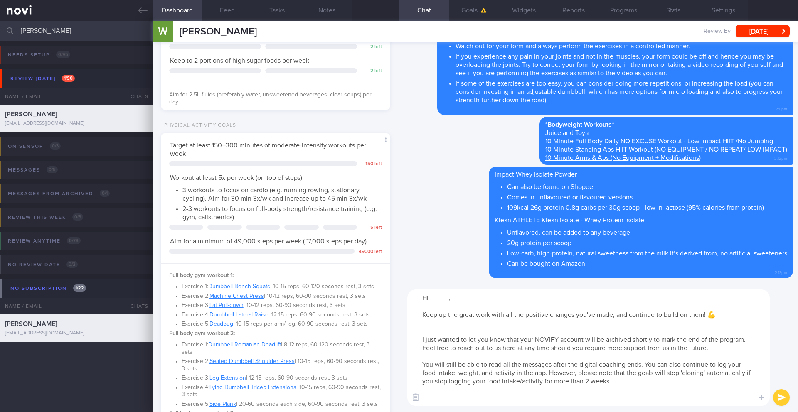
scroll to position [0, 0]
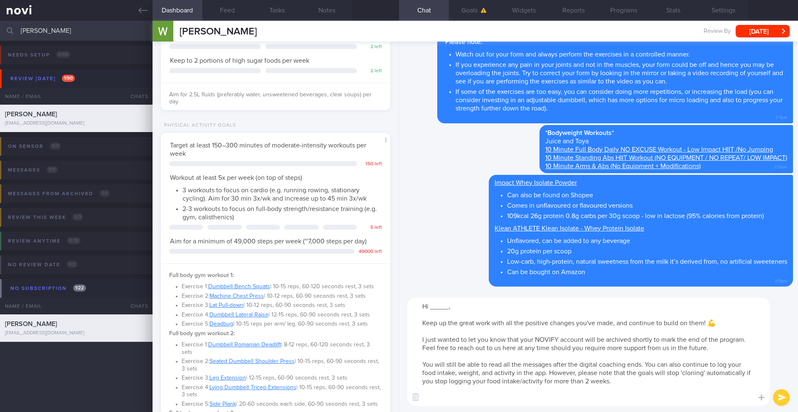
click at [449, 307] on textarea "Hi _____, Keep up the great work with all the positive changes you've made, and…" at bounding box center [588, 352] width 362 height 108
click at [664, 377] on textarea "Hi [PERSON_NAME], Keep up the great work with all the positive changes you've m…" at bounding box center [588, 352] width 362 height 108
click at [664, 380] on textarea "Hi [PERSON_NAME], Keep up the great work with all the positive changes you've m…" at bounding box center [588, 352] width 362 height 108
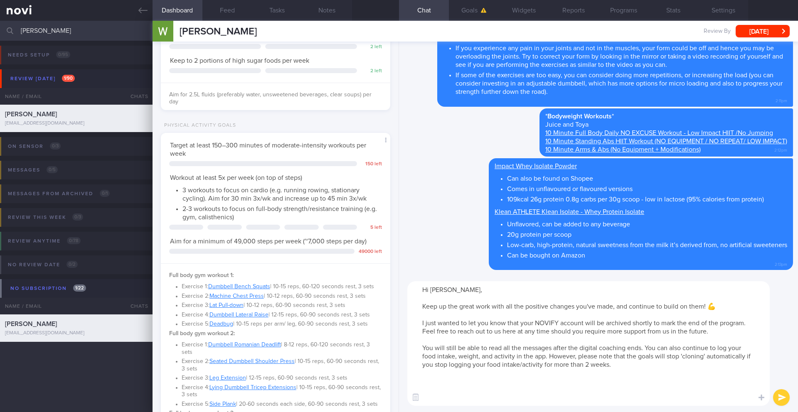
paste textarea "Take care and I wish you the best of health! 🙂"
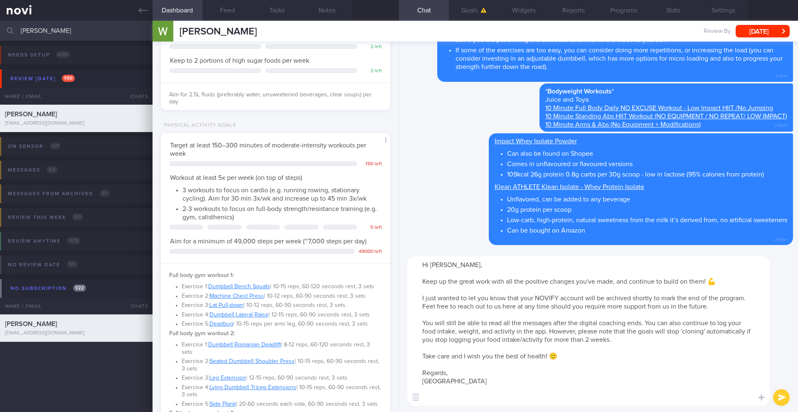
type textarea "Hi [PERSON_NAME], Keep up the great work with all the positive changes you've m…"
click at [783, 395] on button "submit" at bounding box center [781, 397] width 17 height 17
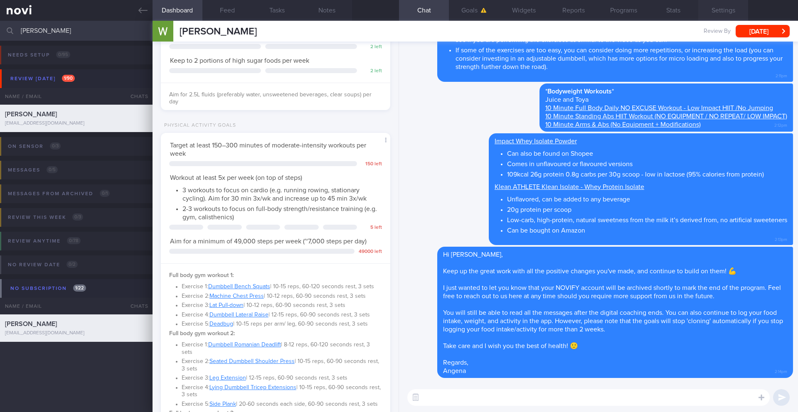
click at [716, 14] on button "Settings" at bounding box center [723, 10] width 50 height 21
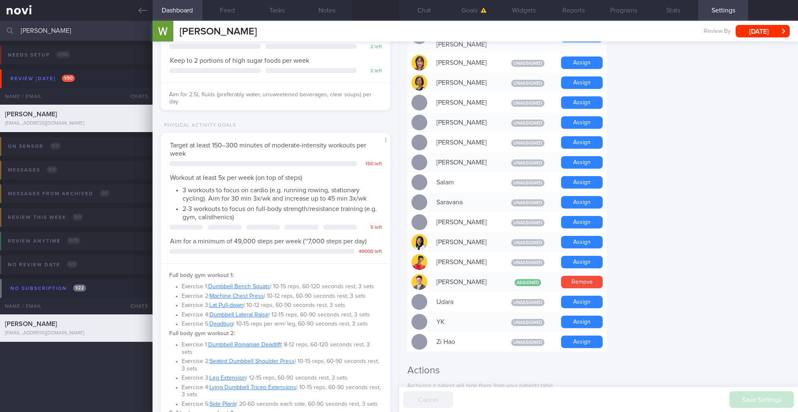
scroll to position [681, 0]
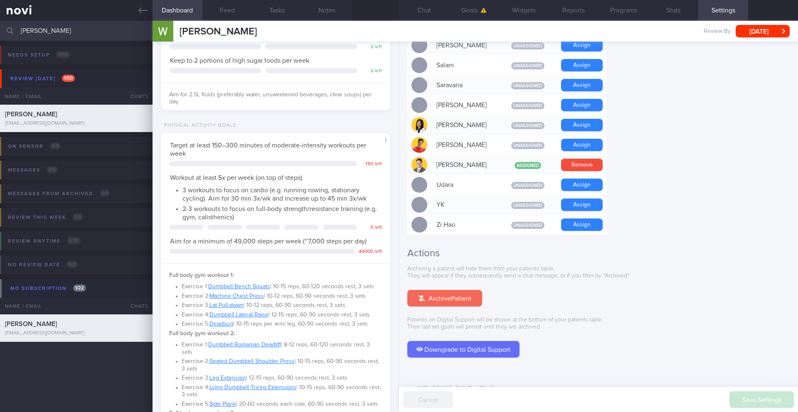
click at [448, 290] on button "Archive Patient" at bounding box center [444, 298] width 75 height 17
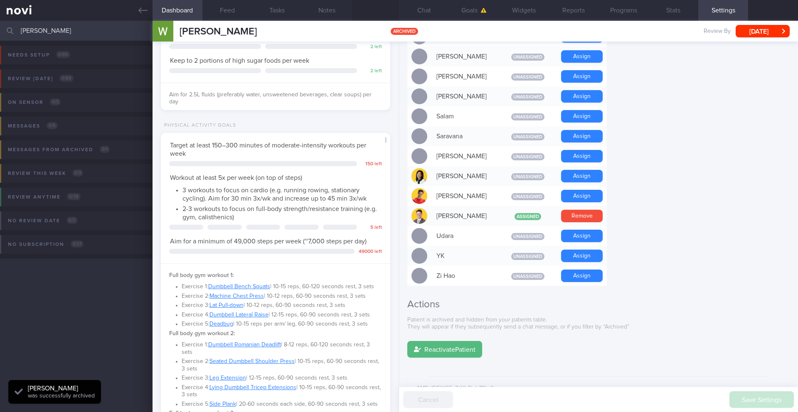
scroll to position [106, 212]
click at [426, 13] on button "Chat 1" at bounding box center [424, 10] width 50 height 21
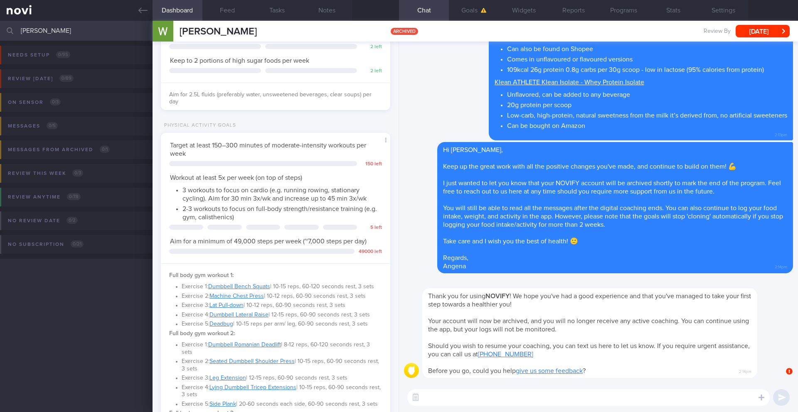
paste textarea "The last thing I wanted to share with you is the principles of PPS To optimize …"
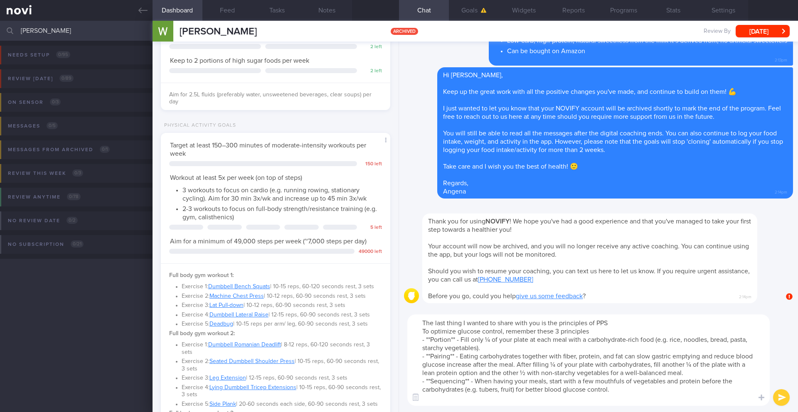
type textarea "The last thing I wanted to share with you is the principles of PPS To optimize …"
click at [778, 395] on button "submit" at bounding box center [781, 397] width 17 height 17
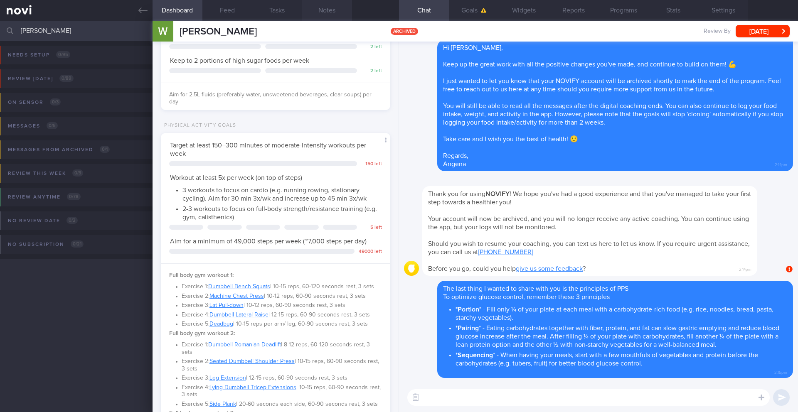
click at [326, 15] on button "Notes" at bounding box center [327, 10] width 50 height 21
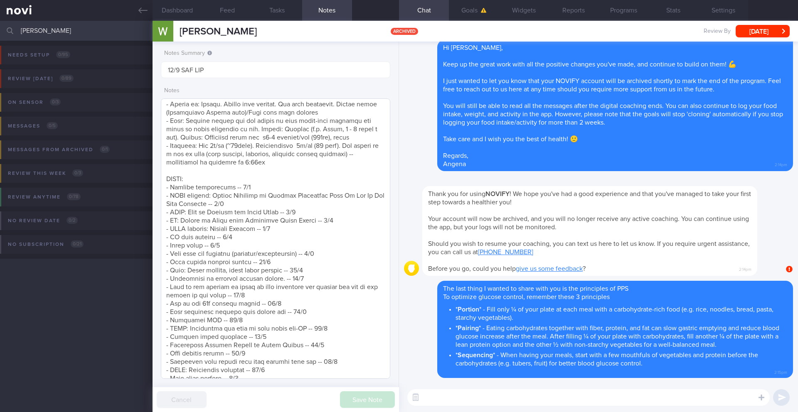
scroll to position [277, 0]
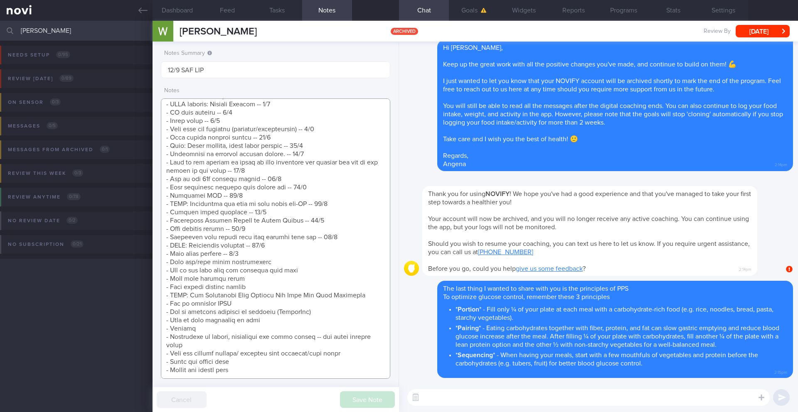
click at [285, 247] on textarea at bounding box center [275, 238] width 229 height 280
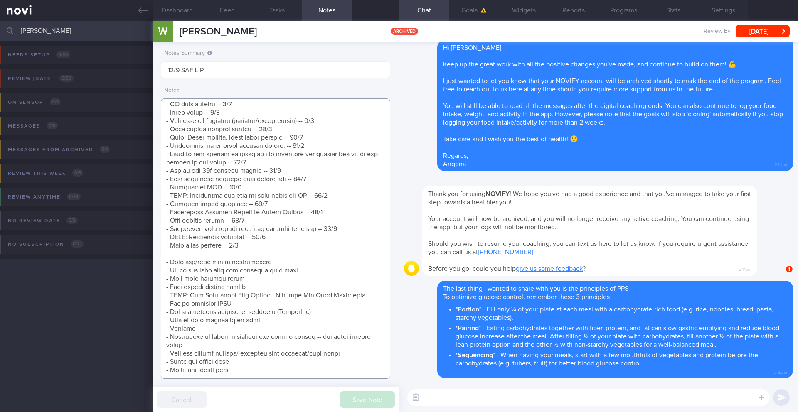
scroll to position [285, 0]
type textarea "NOTE: skips BF SUPPORT NEEDED: Monitoring of diet CHALLENGE: Difficult to resis…"
click at [356, 400] on button "Save Note" at bounding box center [367, 399] width 55 height 17
click at [61, 34] on input "[PERSON_NAME]" at bounding box center [399, 31] width 798 height 20
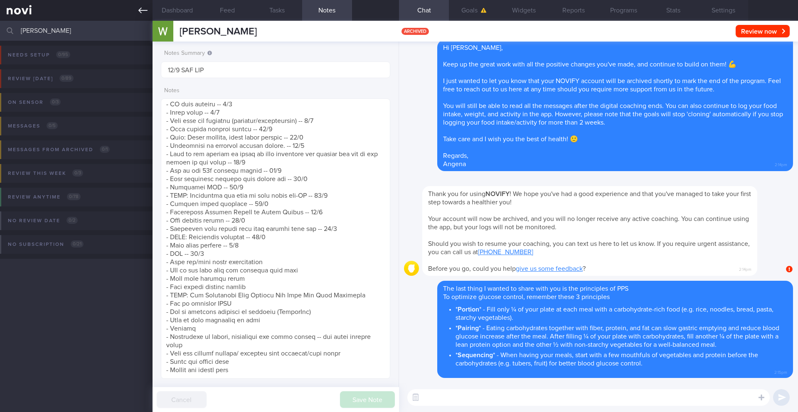
click at [140, 10] on icon at bounding box center [142, 10] width 9 height 9
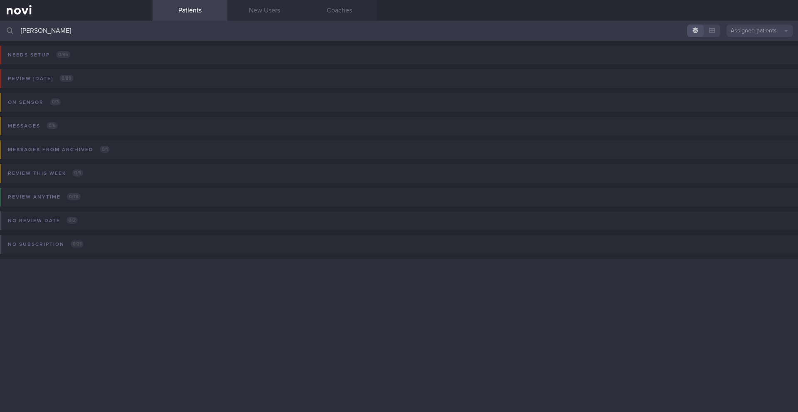
drag, startPoint x: 51, startPoint y: 30, endPoint x: 1, endPoint y: 28, distance: 49.5
click at [1, 28] on div "[PERSON_NAME] Assigned patients Assigned patients All active patients Archived …" at bounding box center [399, 31] width 798 height 20
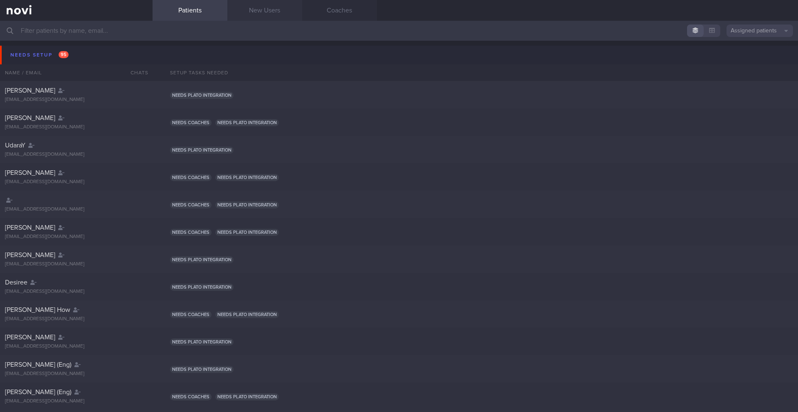
click at [261, 12] on link "New Users" at bounding box center [264, 10] width 75 height 21
click at [286, 11] on link "New Users" at bounding box center [264, 10] width 75 height 21
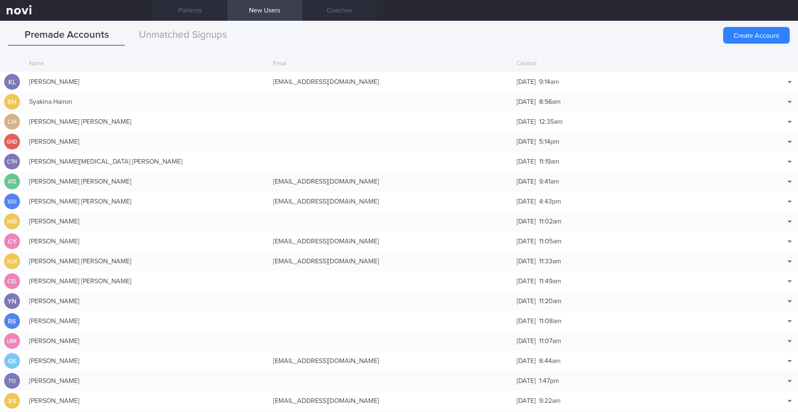
click at [278, 14] on link "New Users" at bounding box center [264, 10] width 75 height 21
click at [197, 41] on button "Unmatched Signups" at bounding box center [183, 35] width 116 height 21
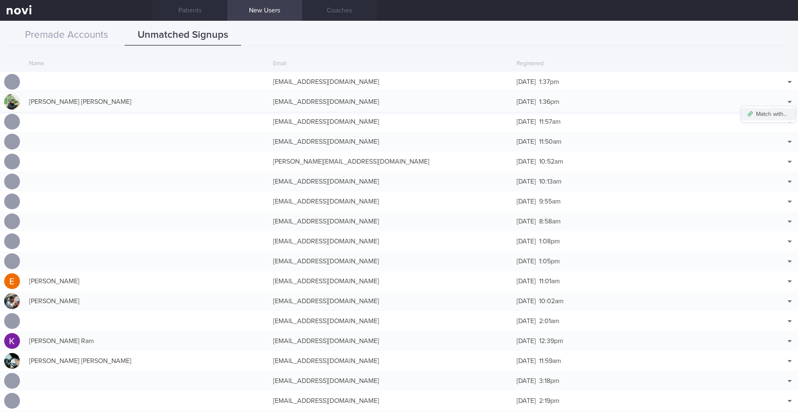
click at [771, 113] on button "Match with..." at bounding box center [768, 114] width 54 height 12
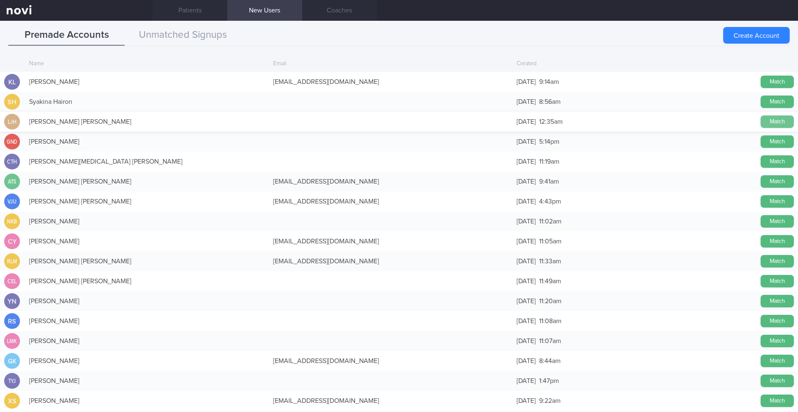
click at [770, 121] on button "Match" at bounding box center [776, 122] width 33 height 12
click at [394, 147] on div "GND [PERSON_NAME] [DATE] 5:14pm Match" at bounding box center [399, 142] width 798 height 20
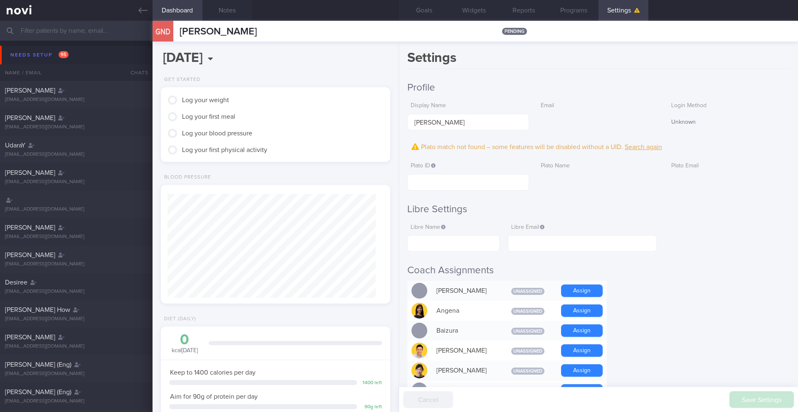
scroll to position [116, 209]
click at [147, 13] on icon at bounding box center [142, 10] width 9 height 9
click at [142, 13] on icon at bounding box center [142, 10] width 9 height 9
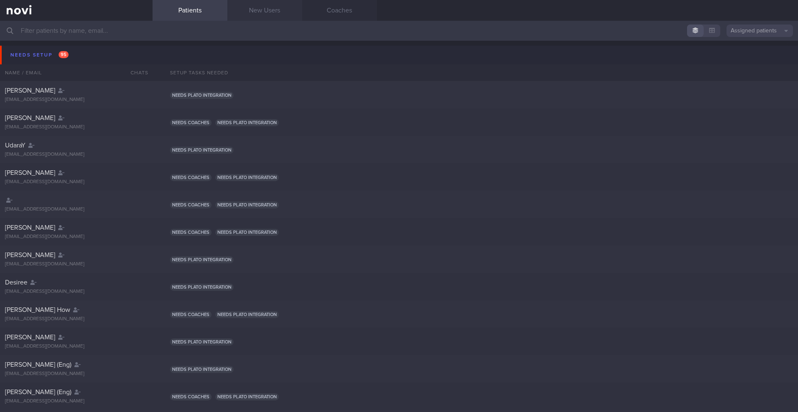
click at [272, 6] on link "New Users" at bounding box center [264, 10] width 75 height 21
click at [270, 9] on link "New Users" at bounding box center [264, 10] width 75 height 21
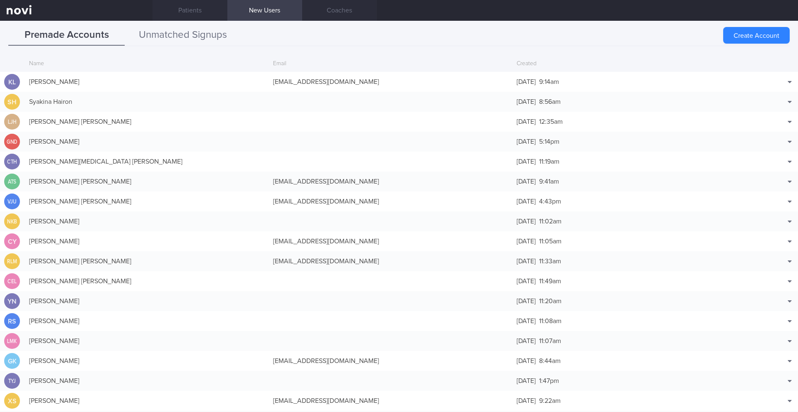
click at [213, 38] on button "Unmatched Signups" at bounding box center [183, 35] width 116 height 21
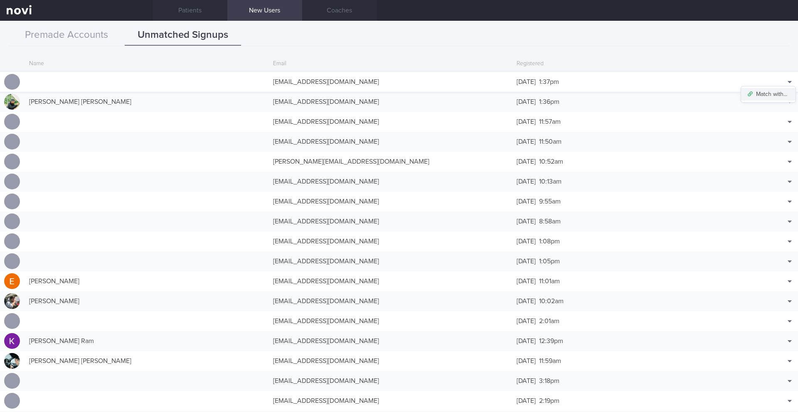
click at [767, 98] on button "Match with..." at bounding box center [768, 94] width 54 height 12
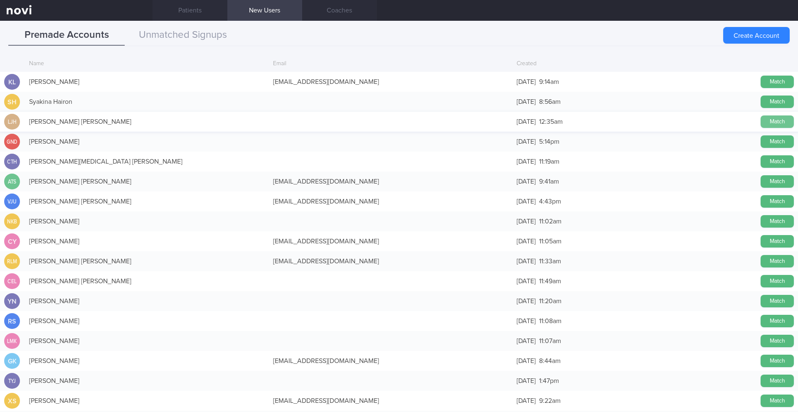
click at [775, 122] on button "Match" at bounding box center [776, 122] width 33 height 12
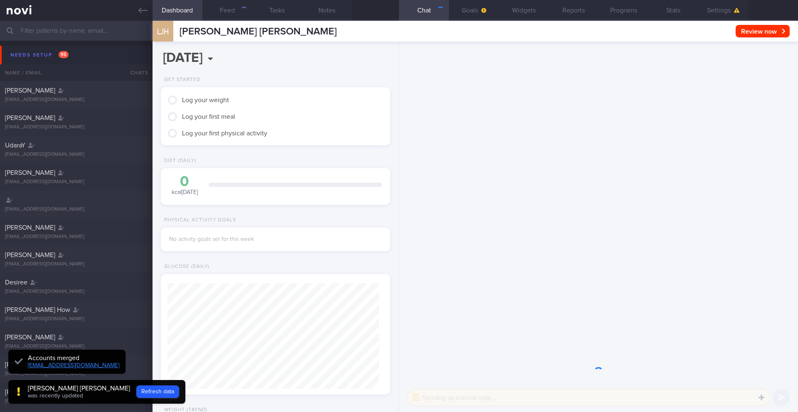
scroll to position [106, 212]
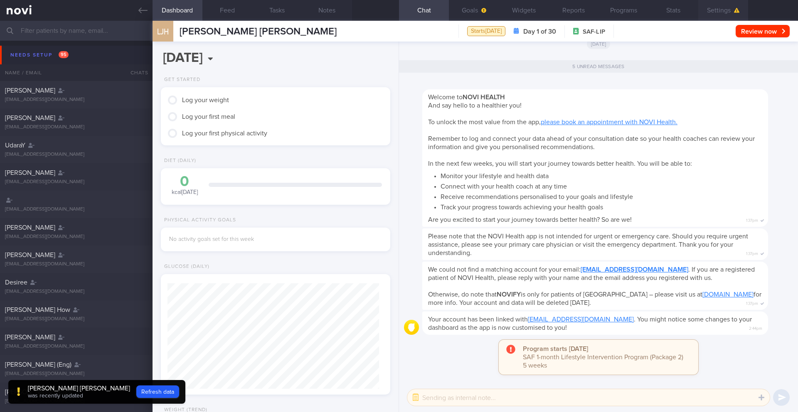
click at [718, 11] on button "Settings" at bounding box center [723, 10] width 50 height 21
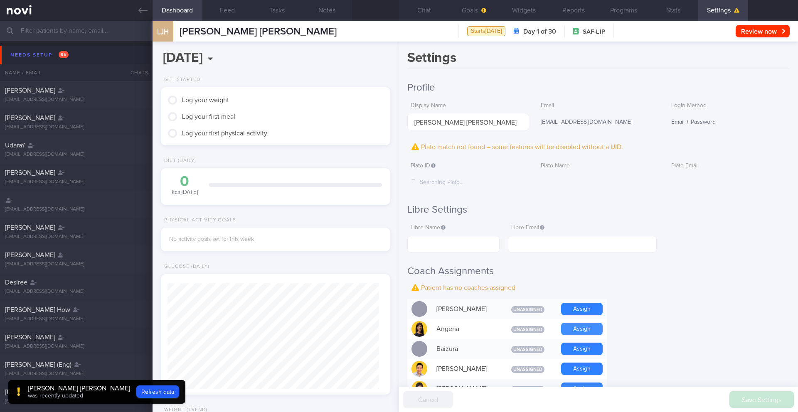
click at [578, 333] on button "Assign" at bounding box center [582, 329] width 42 height 12
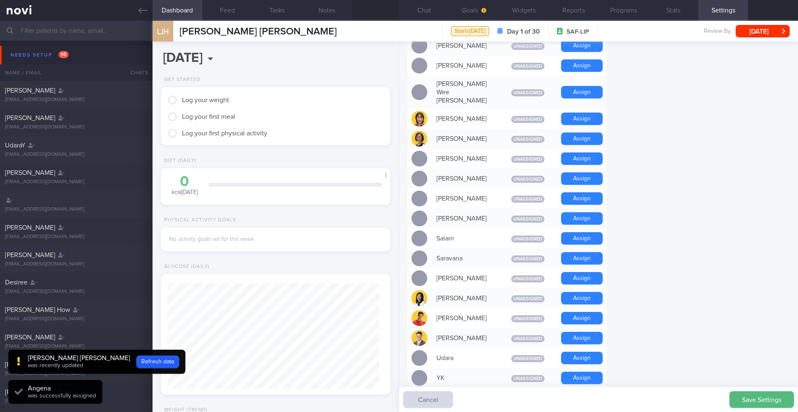
scroll to position [566, 0]
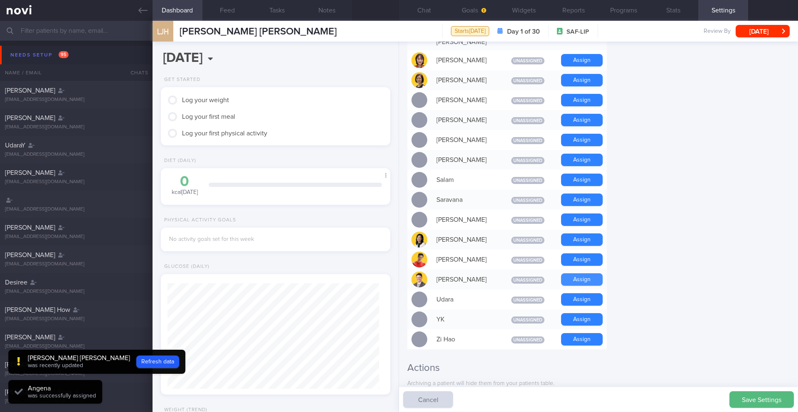
click at [570, 273] on button "Assign" at bounding box center [582, 279] width 42 height 12
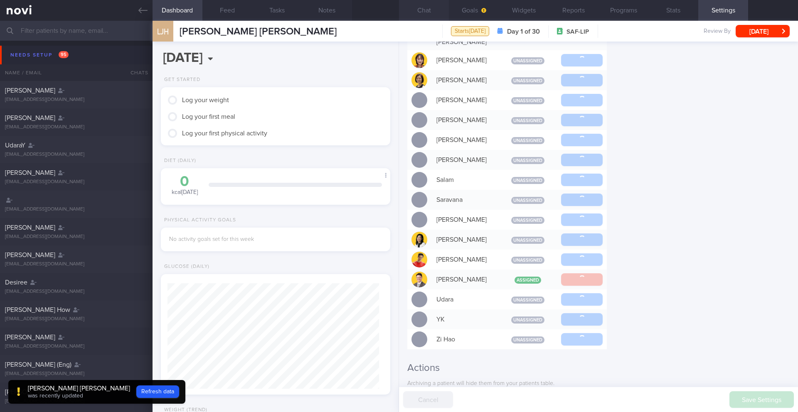
click at [422, 10] on button "Chat" at bounding box center [424, 10] width 50 height 21
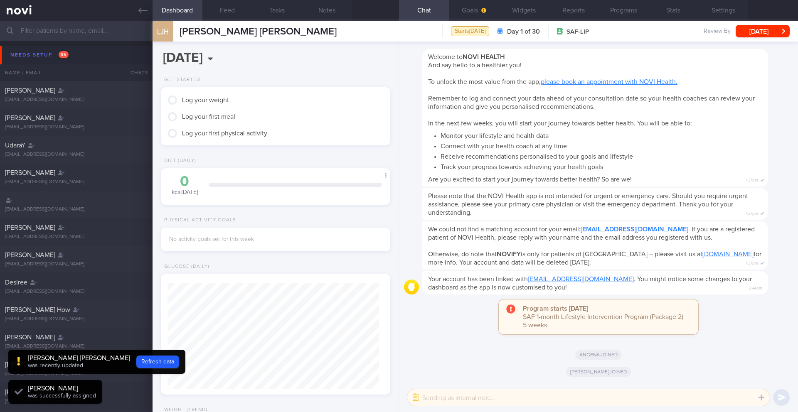
scroll to position [106, 212]
click at [417, 401] on button "button" at bounding box center [415, 397] width 15 height 15
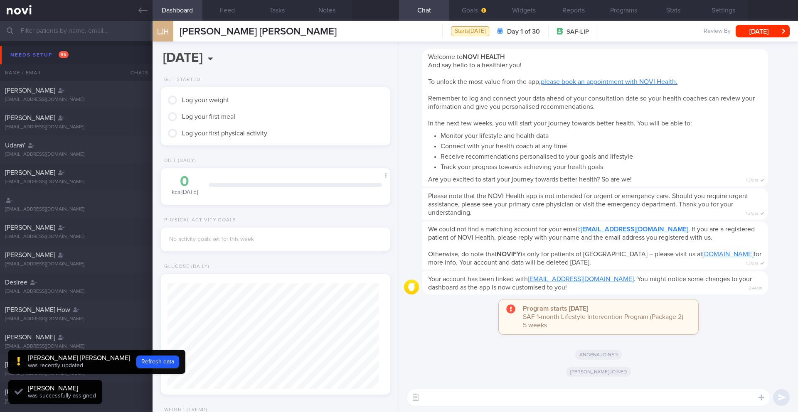
click at [450, 399] on textarea at bounding box center [588, 397] width 362 height 17
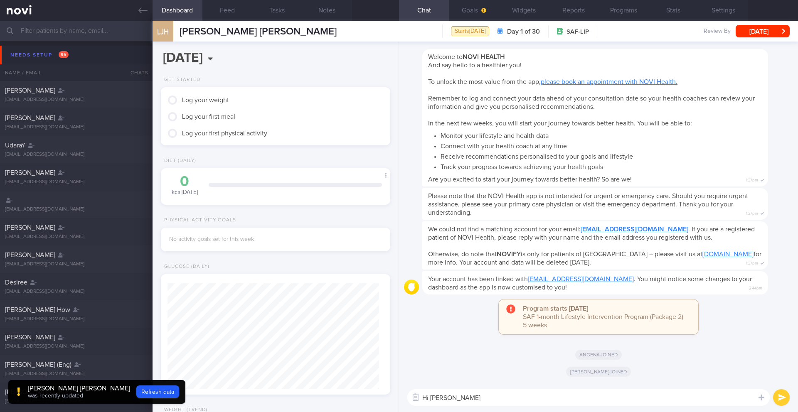
type textarea "Hi [PERSON_NAME]"
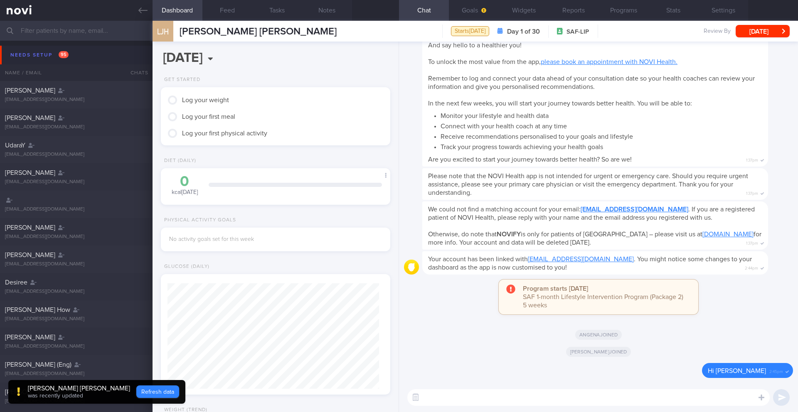
click at [136, 390] on button "Refresh data" at bounding box center [157, 392] width 43 height 12
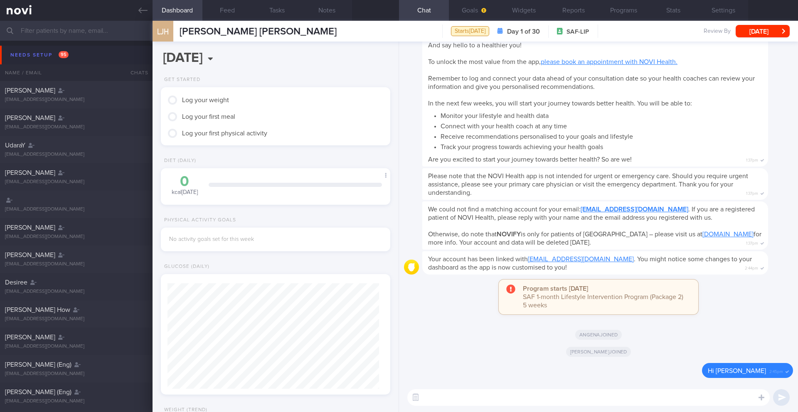
type input "deff6d1eddf54388aee625796f174aa5"
click at [411, 399] on button "button" at bounding box center [415, 397] width 15 height 15
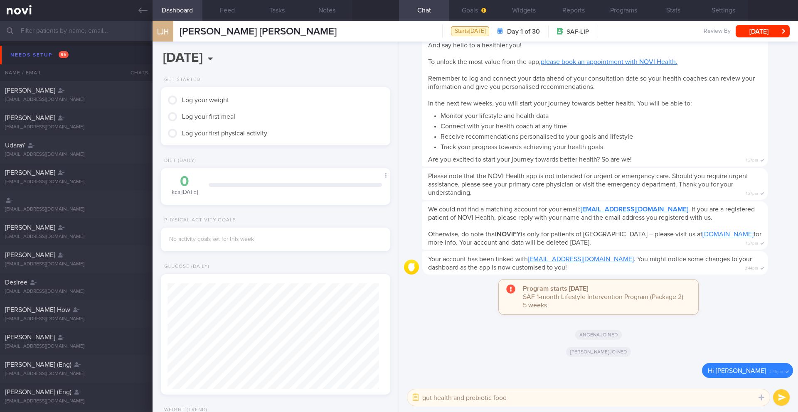
type textarea "gut health and probiotic foods"
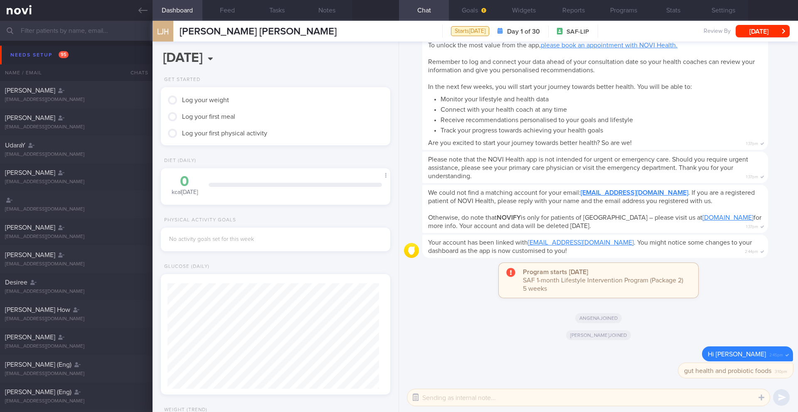
click at [413, 403] on button "button" at bounding box center [415, 397] width 15 height 15
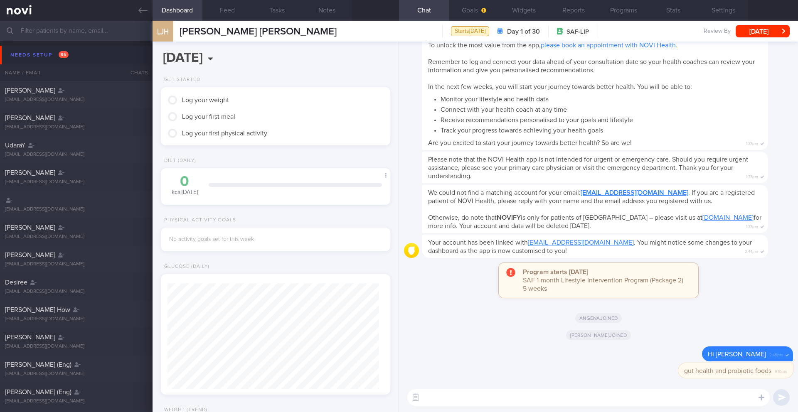
paste textarea "Lo ____, Ip dol s ametcons adipisci elit sed doeiu. Temp inc utla 0 etdol, ma’a…"
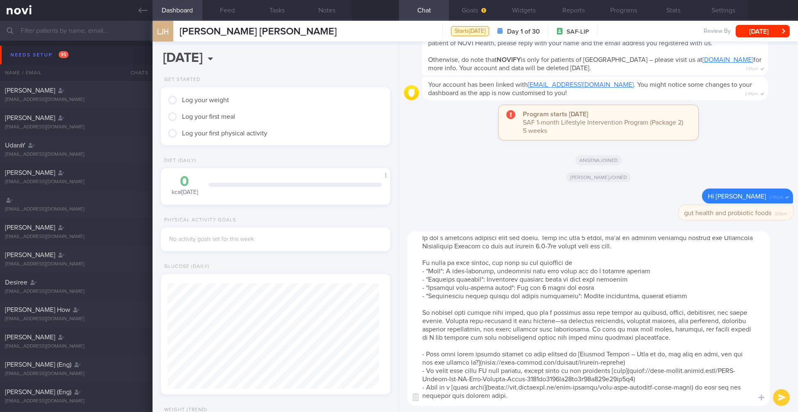
scroll to position [0, 0]
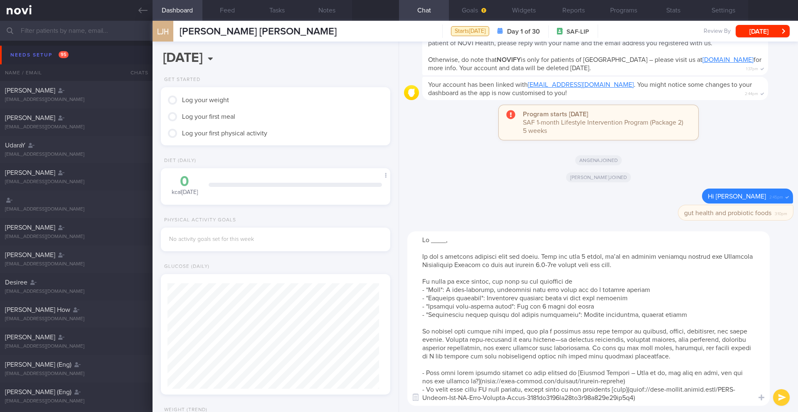
click at [445, 245] on textarea at bounding box center [588, 318] width 362 height 175
drag, startPoint x: 445, startPoint y: 239, endPoint x: 445, endPoint y: 224, distance: 15.4
click at [446, 240] on textarea at bounding box center [588, 318] width 362 height 175
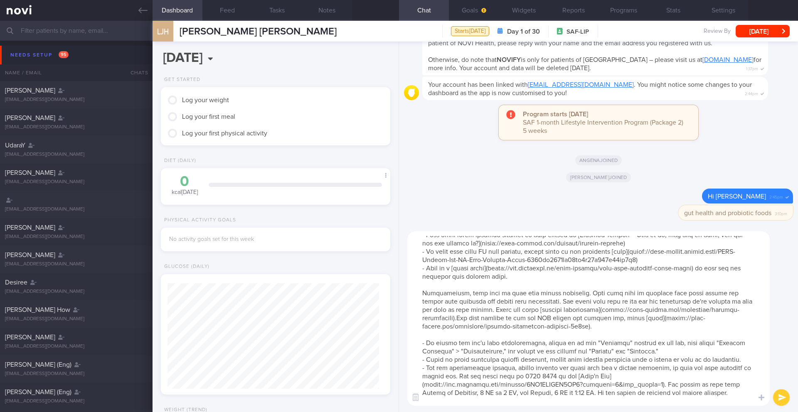
scroll to position [166, 0]
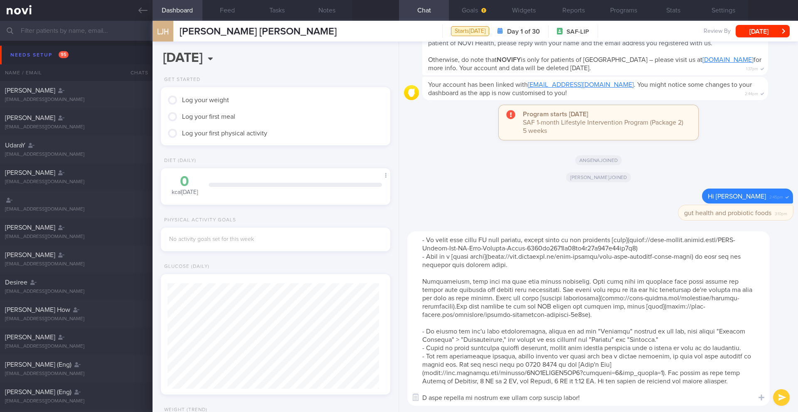
type textarea "Lo Ipsu Dolo, Si ame c adipisci elitsedd eius tem incid. Utla etd magn 0 aliqu,…"
click at [777, 397] on button "submit" at bounding box center [781, 397] width 17 height 17
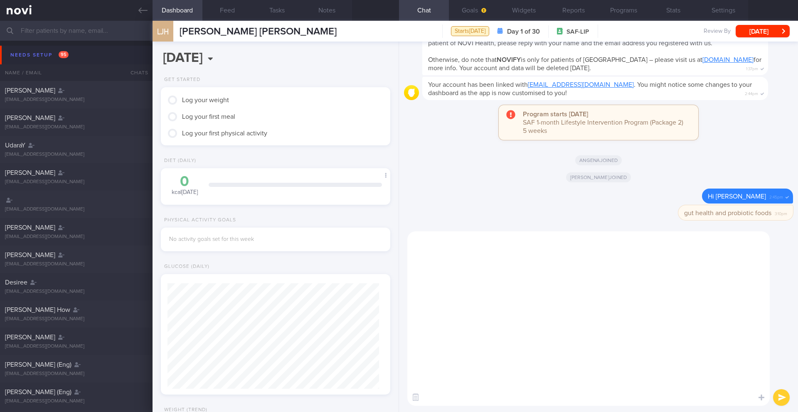
scroll to position [0, 0]
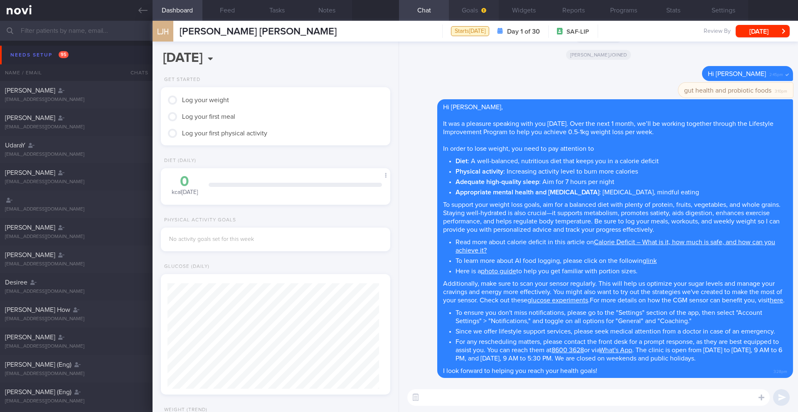
click at [469, 15] on button "Goals" at bounding box center [474, 10] width 50 height 21
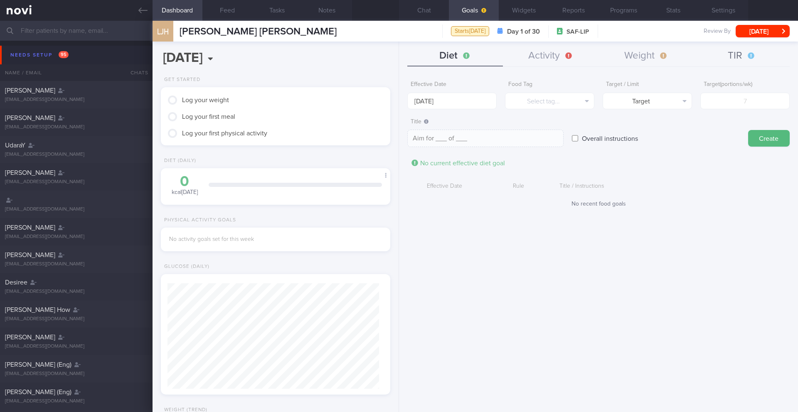
click at [741, 58] on button "TIR" at bounding box center [742, 56] width 96 height 21
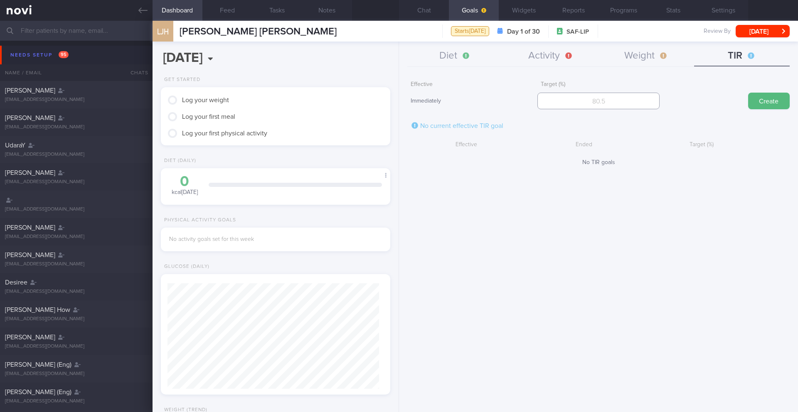
click at [625, 95] on input "number" at bounding box center [598, 101] width 122 height 17
type input "90"
click at [772, 99] on button "Create" at bounding box center [769, 101] width 42 height 17
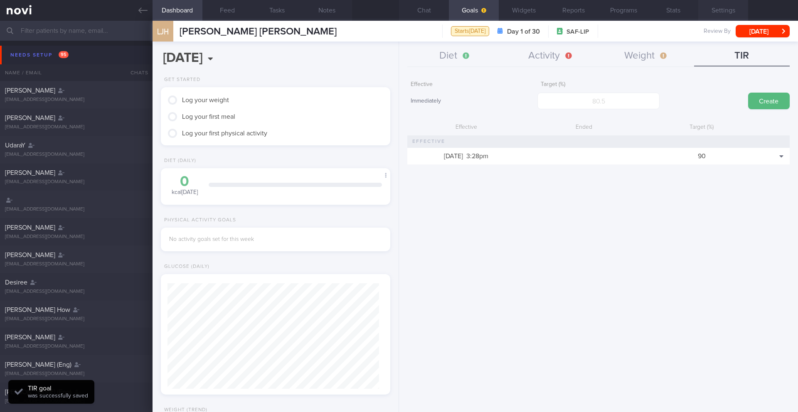
click at [718, 14] on button "Settings" at bounding box center [723, 10] width 50 height 21
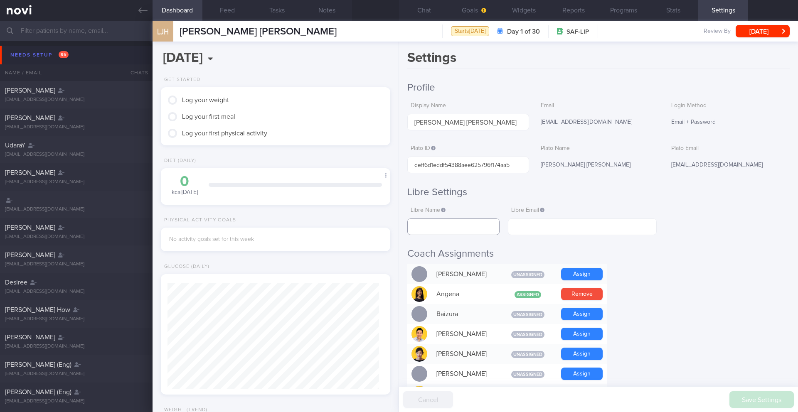
click at [433, 224] on input "text" at bounding box center [453, 227] width 92 height 17
paste input "[PERSON_NAME]"
type input "[PERSON_NAME]"
paste input "[EMAIL_ADDRESS][DOMAIN_NAME]"
type input "[EMAIL_ADDRESS][DOMAIN_NAME]"
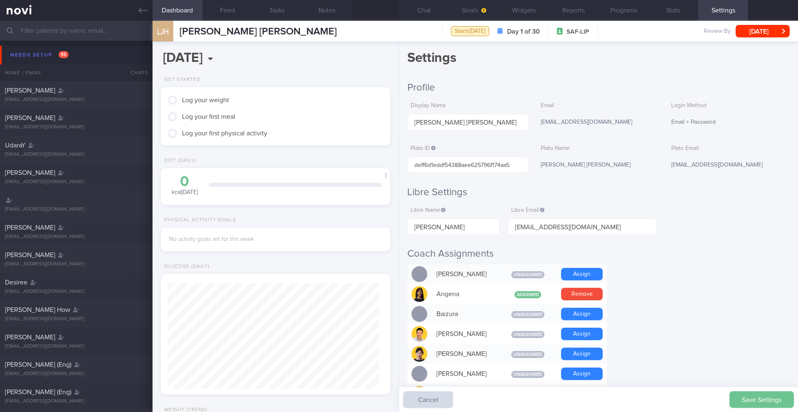
click at [755, 401] on button "Save Settings" at bounding box center [761, 399] width 64 height 17
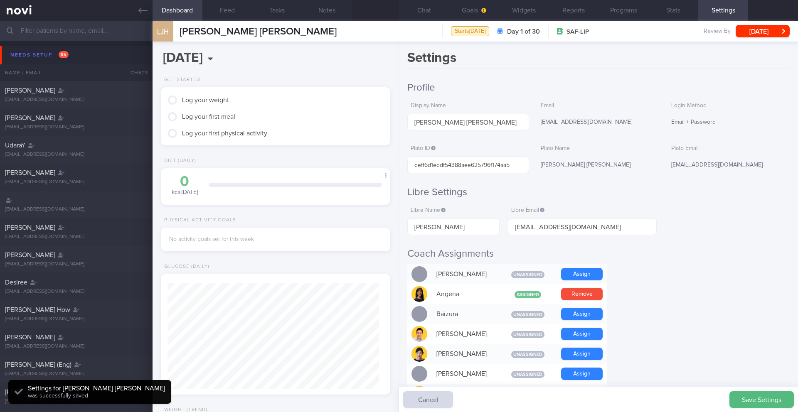
scroll to position [106, 212]
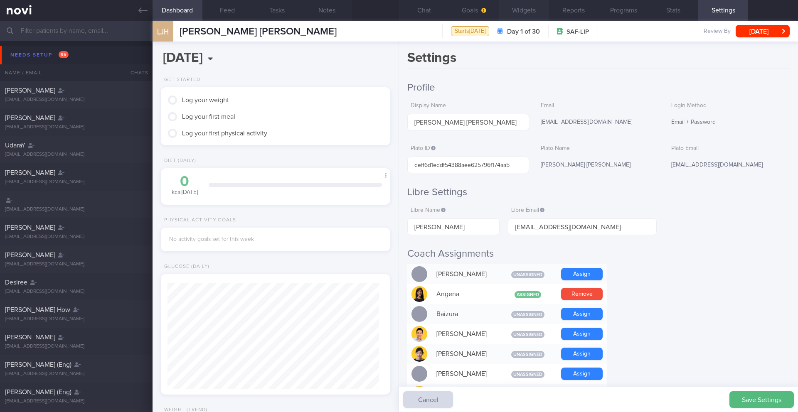
click at [517, 10] on button "Widgets" at bounding box center [524, 10] width 50 height 21
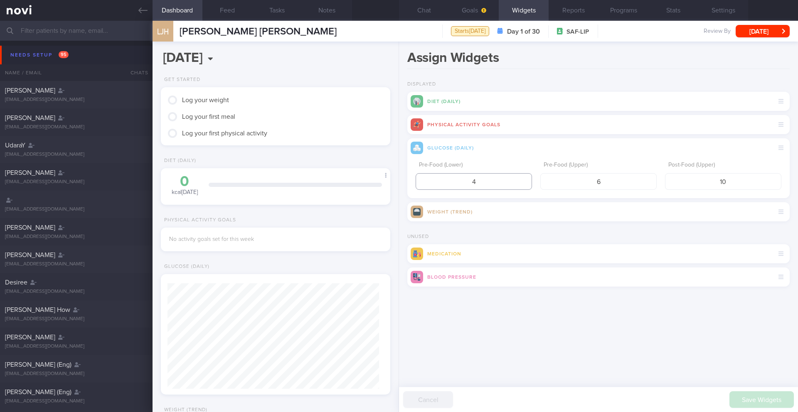
drag, startPoint x: 459, startPoint y: 185, endPoint x: 482, endPoint y: 184, distance: 22.9
click at [482, 184] on input "4" at bounding box center [474, 181] width 116 height 17
type input "3.9"
drag, startPoint x: 718, startPoint y: 184, endPoint x: 740, endPoint y: 181, distance: 22.2
click at [739, 182] on input "10" at bounding box center [723, 181] width 116 height 17
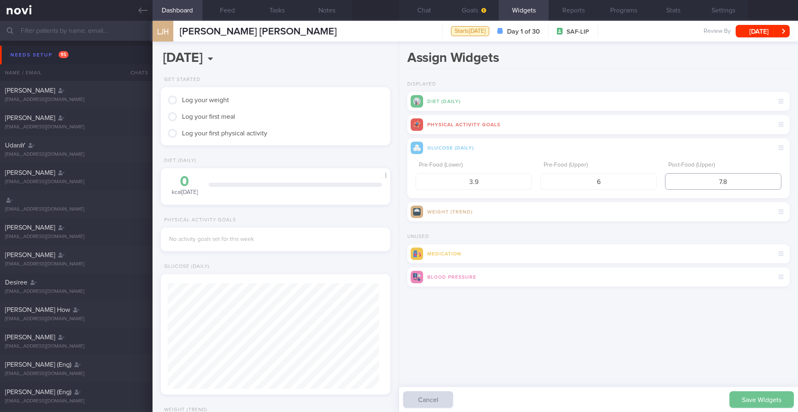
type input "7.8"
click at [758, 394] on button "Save Widgets" at bounding box center [761, 399] width 64 height 17
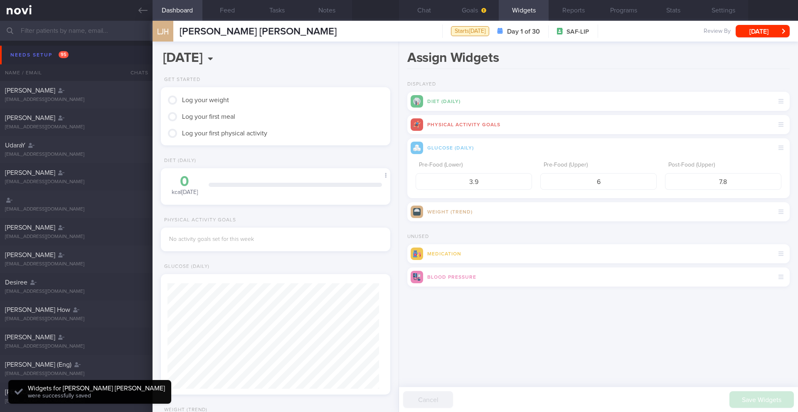
scroll to position [106, 212]
click at [484, 13] on span "button" at bounding box center [482, 10] width 7 height 7
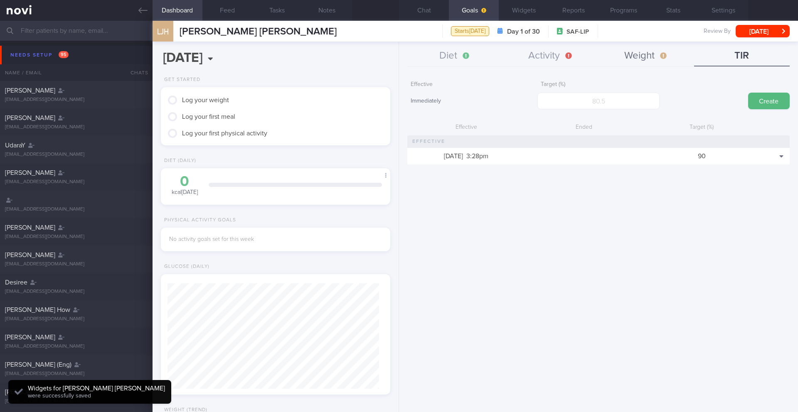
click at [652, 55] on button "Weight" at bounding box center [646, 56] width 96 height 21
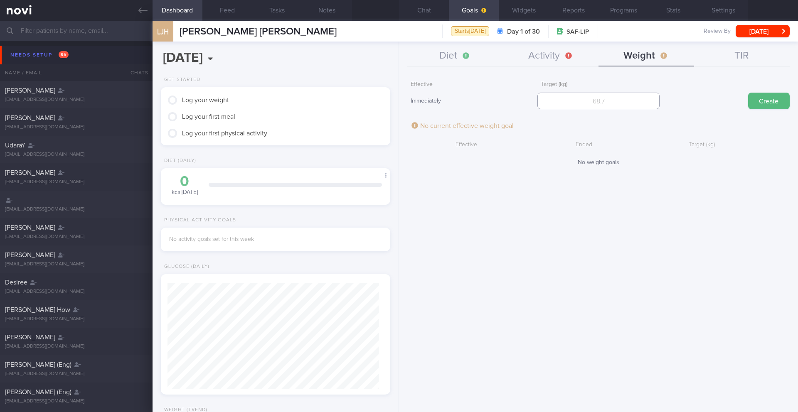
click at [610, 101] on input "number" at bounding box center [598, 101] width 122 height 17
click at [582, 104] on input "number" at bounding box center [598, 101] width 122 height 17
type input "75"
click at [758, 106] on button "Create" at bounding box center [769, 101] width 42 height 17
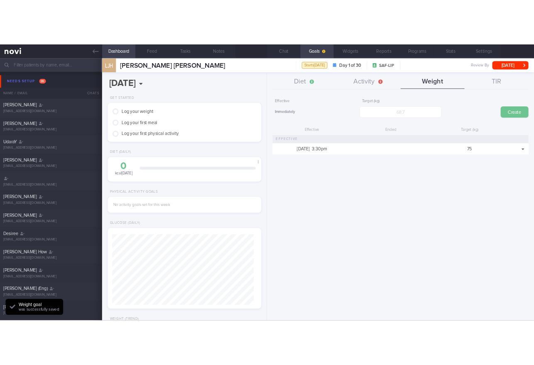
scroll to position [116, 209]
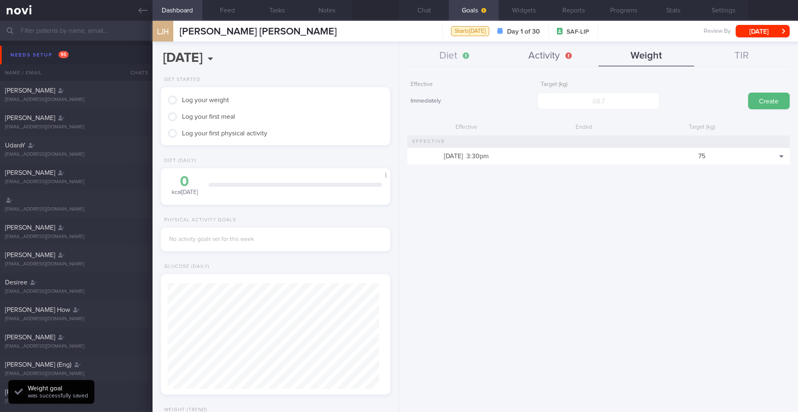
click at [538, 56] on button "Activity" at bounding box center [551, 56] width 96 height 21
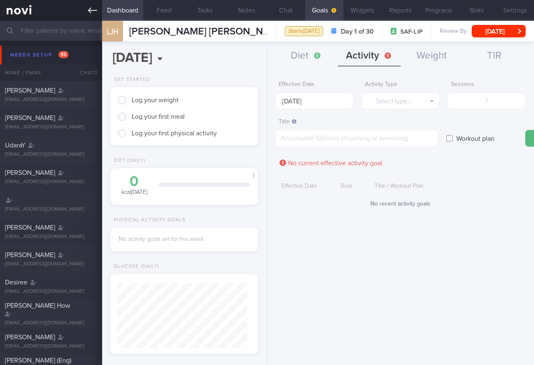
scroll to position [415435, 415384]
click at [57, 36] on input "text" at bounding box center [267, 31] width 534 height 20
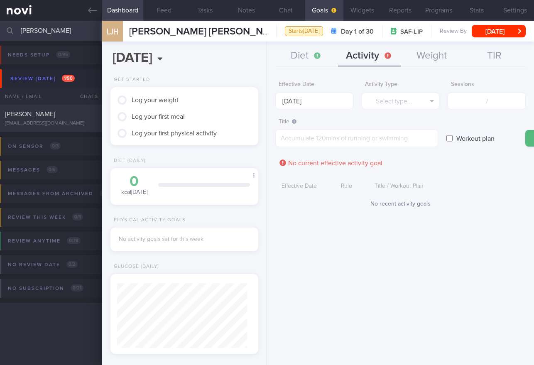
type input "[PERSON_NAME]"
click at [74, 111] on div "[PERSON_NAME]" at bounding box center [50, 114] width 90 height 8
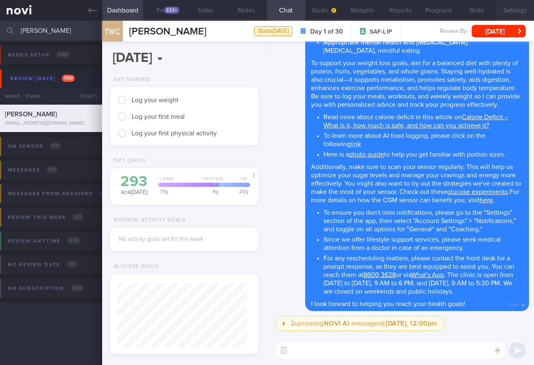
scroll to position [65, 130]
click at [520, 14] on button "Settings" at bounding box center [515, 10] width 38 height 21
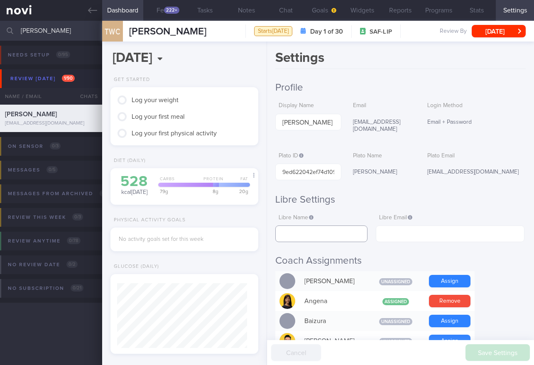
click at [300, 232] on input "text" at bounding box center [321, 234] width 92 height 17
paste input "[PERSON_NAME]"
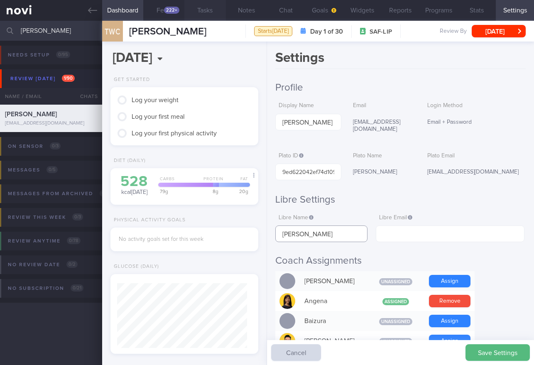
type input "[PERSON_NAME]"
click at [393, 226] on input "text" at bounding box center [450, 234] width 149 height 17
paste input "[EMAIL_ADDRESS][DOMAIN_NAME]"
type input "[EMAIL_ADDRESS][DOMAIN_NAME]"
click at [490, 357] on button "Save Settings" at bounding box center [498, 352] width 64 height 17
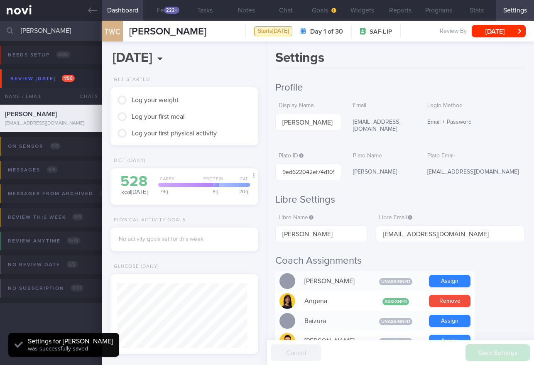
scroll to position [65, 130]
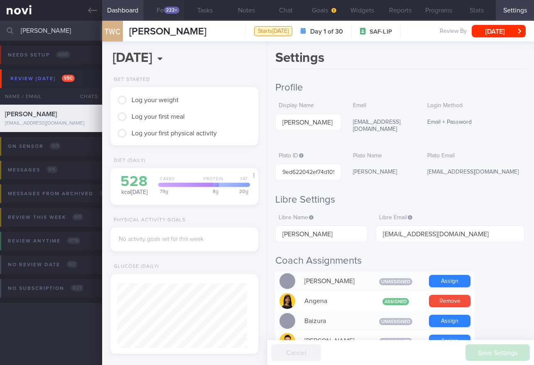
click at [169, 15] on button "Feed 222+" at bounding box center [163, 10] width 41 height 21
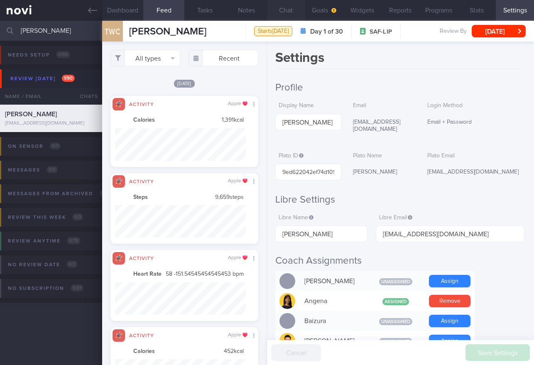
click at [287, 7] on button "Chat" at bounding box center [286, 10] width 38 height 21
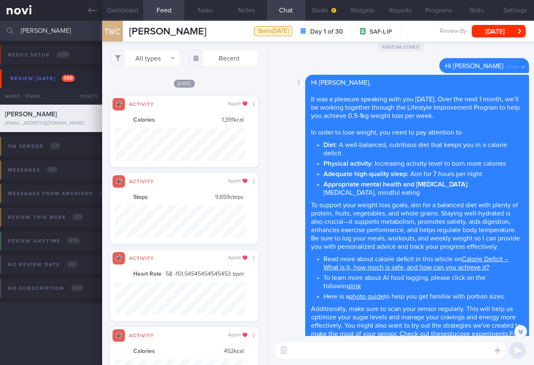
scroll to position [-163, 0]
